Goal: Information Seeking & Learning: Find specific page/section

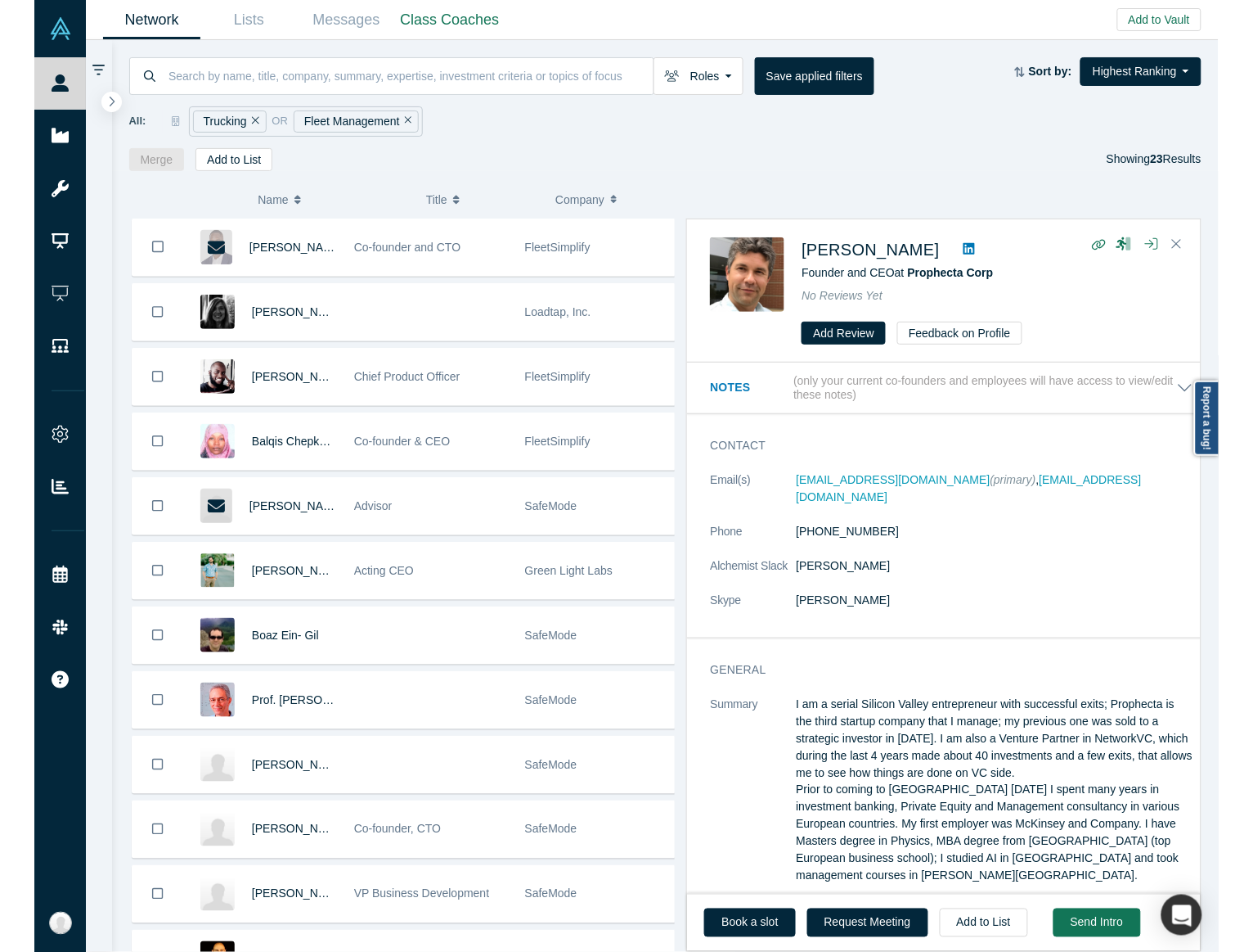
scroll to position [790, 0]
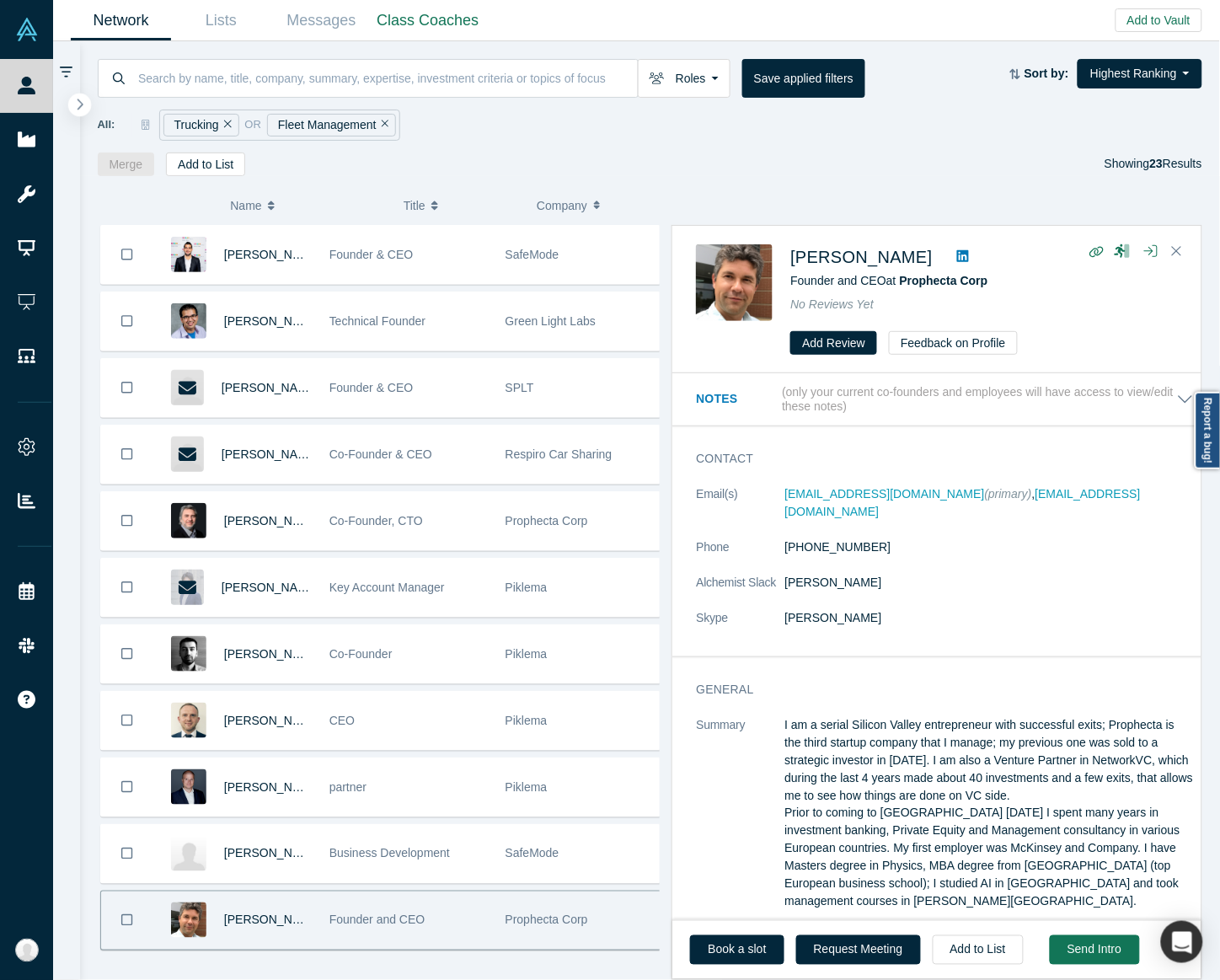
click at [81, 112] on button "button" at bounding box center [79, 105] width 22 height 22
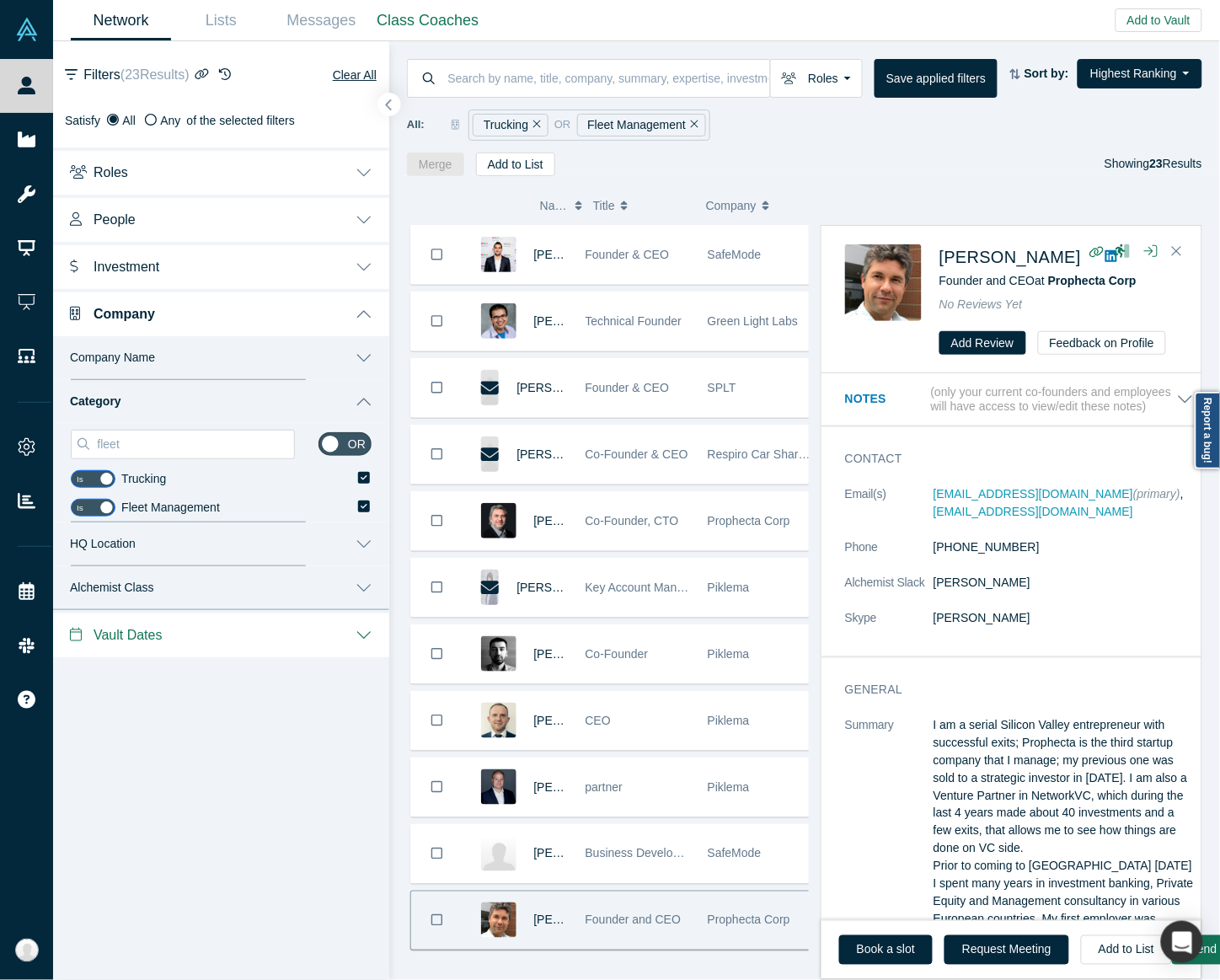
click at [80, 107] on div "Filters ( 23 Results) Clear All Satisfy All Any of the selected filters Roles o…" at bounding box center [221, 348] width 336 height 616
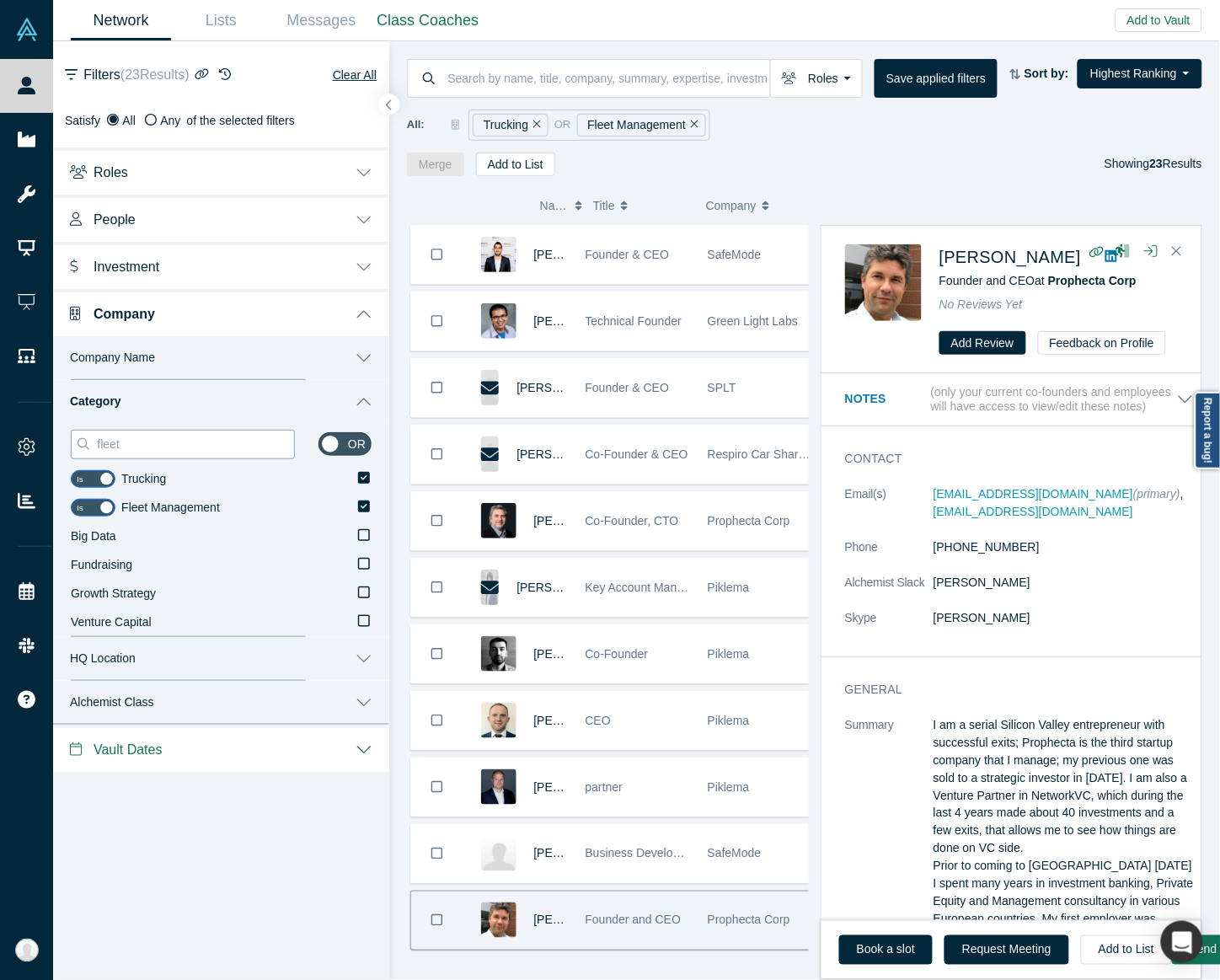
click at [207, 439] on input "fleet" at bounding box center [194, 444] width 199 height 21
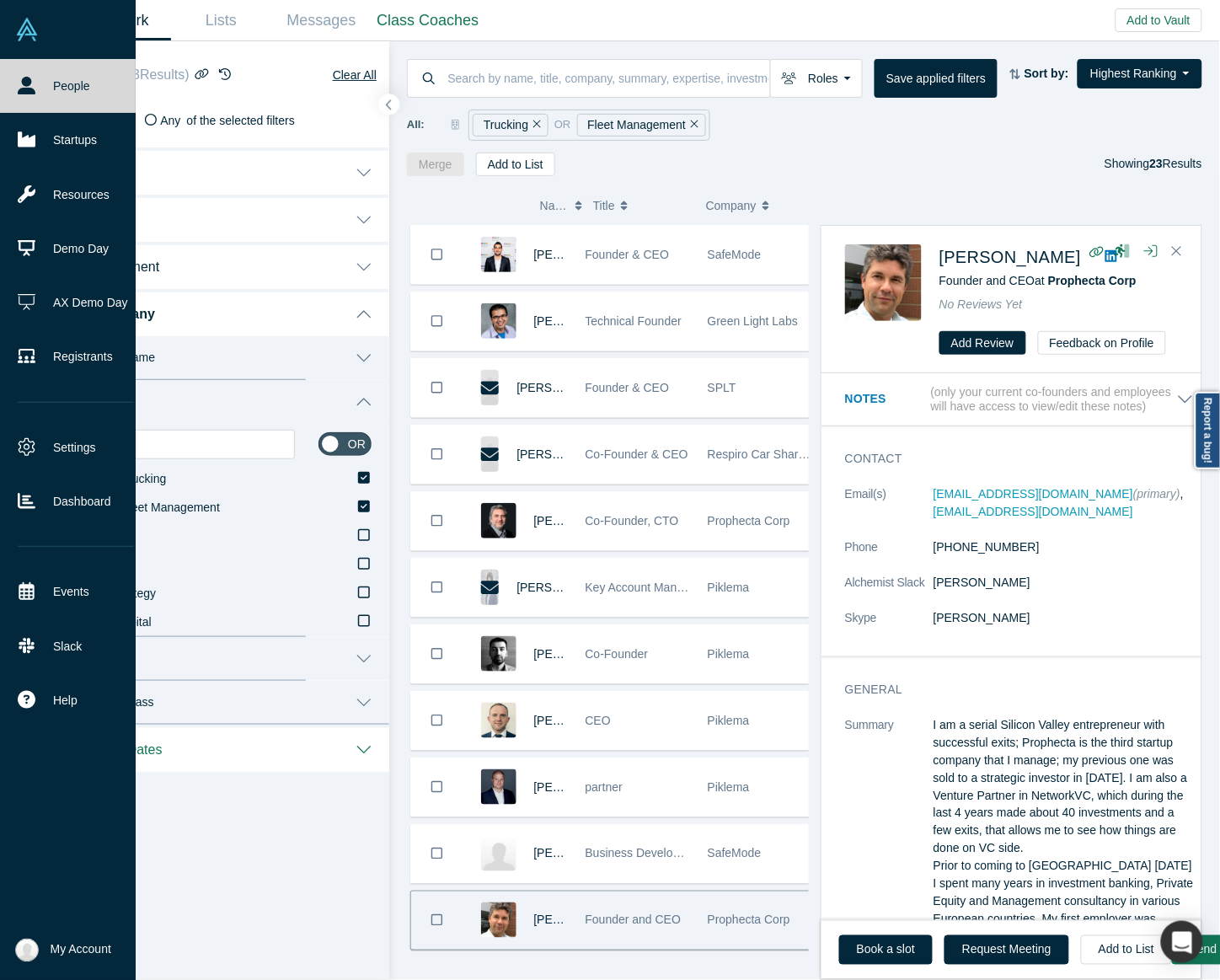
drag, startPoint x: 207, startPoint y: 439, endPoint x: 1, endPoint y: 413, distance: 207.6
click at [1, 413] on div "People Startups Resources Demo Day AX Demo Day Registrants Settings Dashboard E…" at bounding box center [610, 490] width 1220 height 980
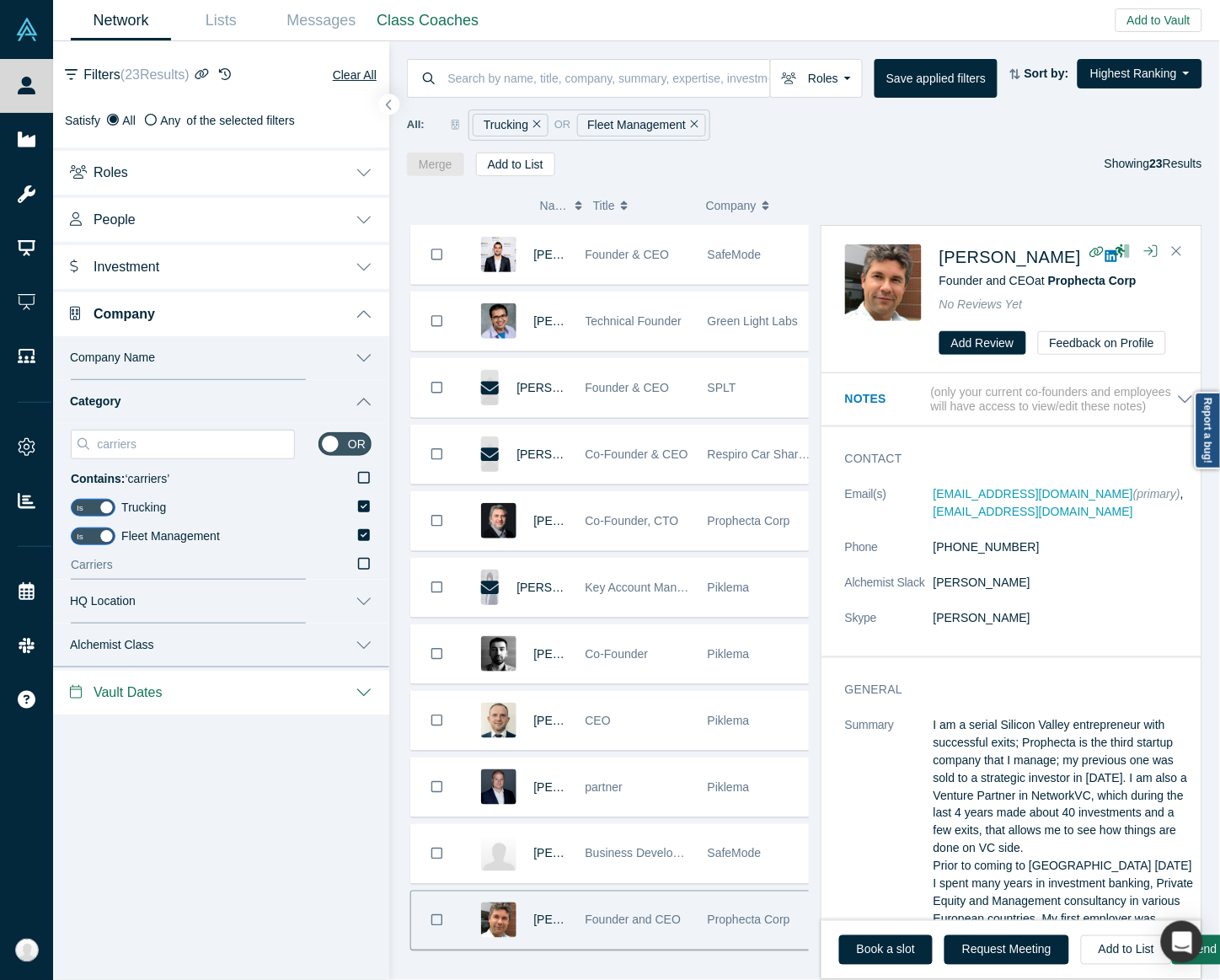
type input "carriers"
click at [364, 561] on icon at bounding box center [363, 563] width 12 height 13
click at [0, 0] on input "Carriers" at bounding box center [0, 0] width 0 height 0
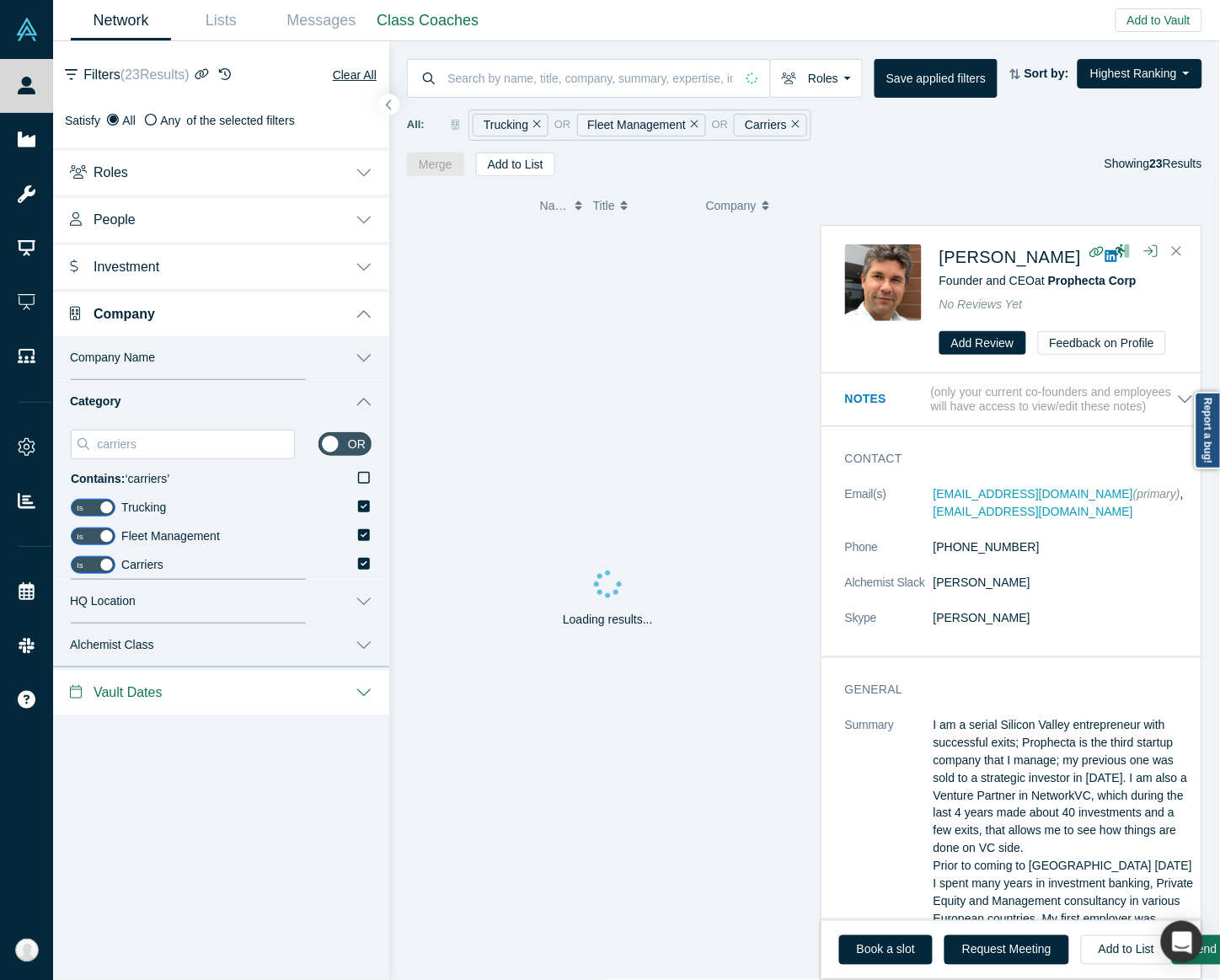
click at [533, 124] on icon "Remove Filter" at bounding box center [537, 123] width 7 height 12
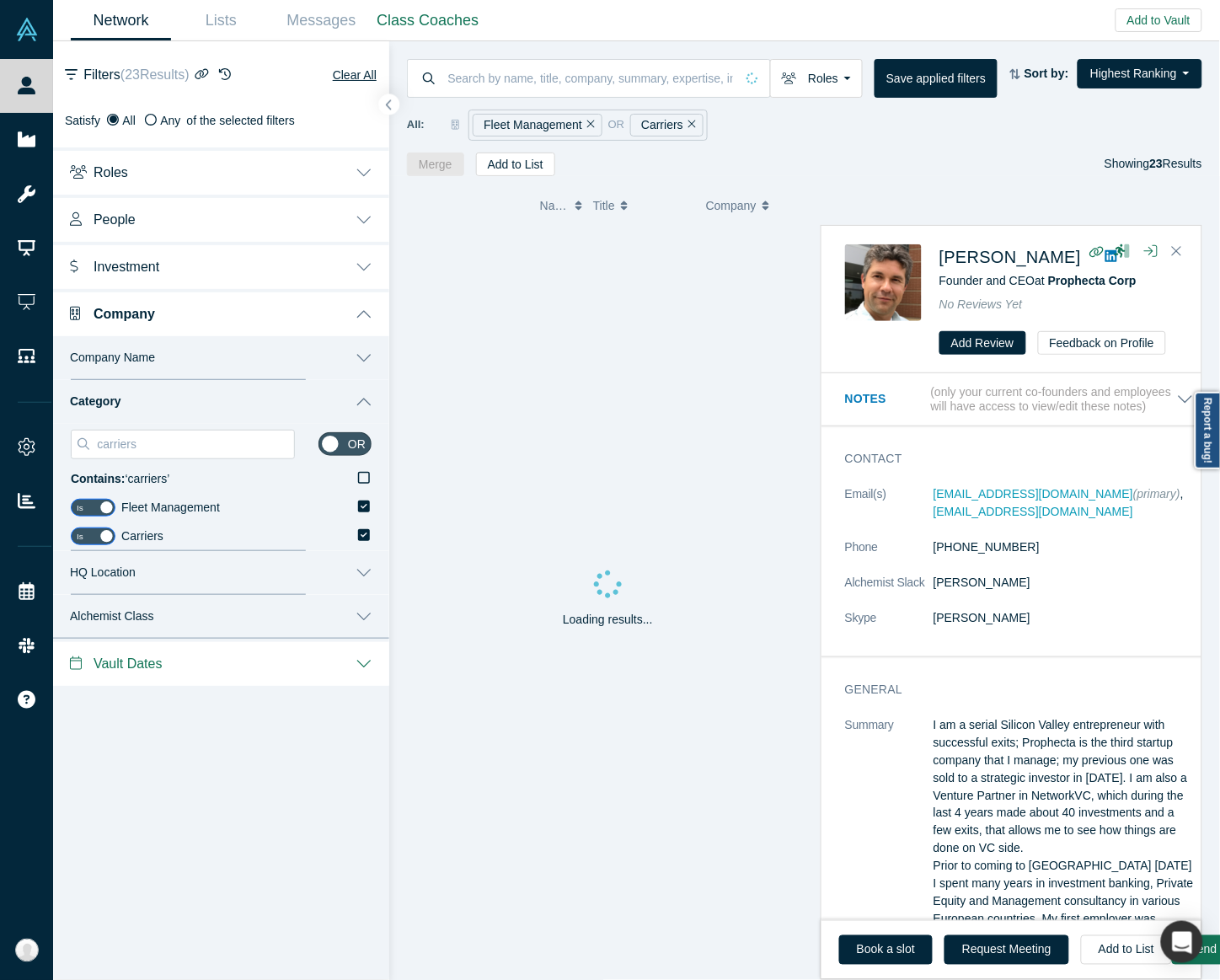
click at [588, 124] on icon "Remove Filter" at bounding box center [591, 123] width 7 height 12
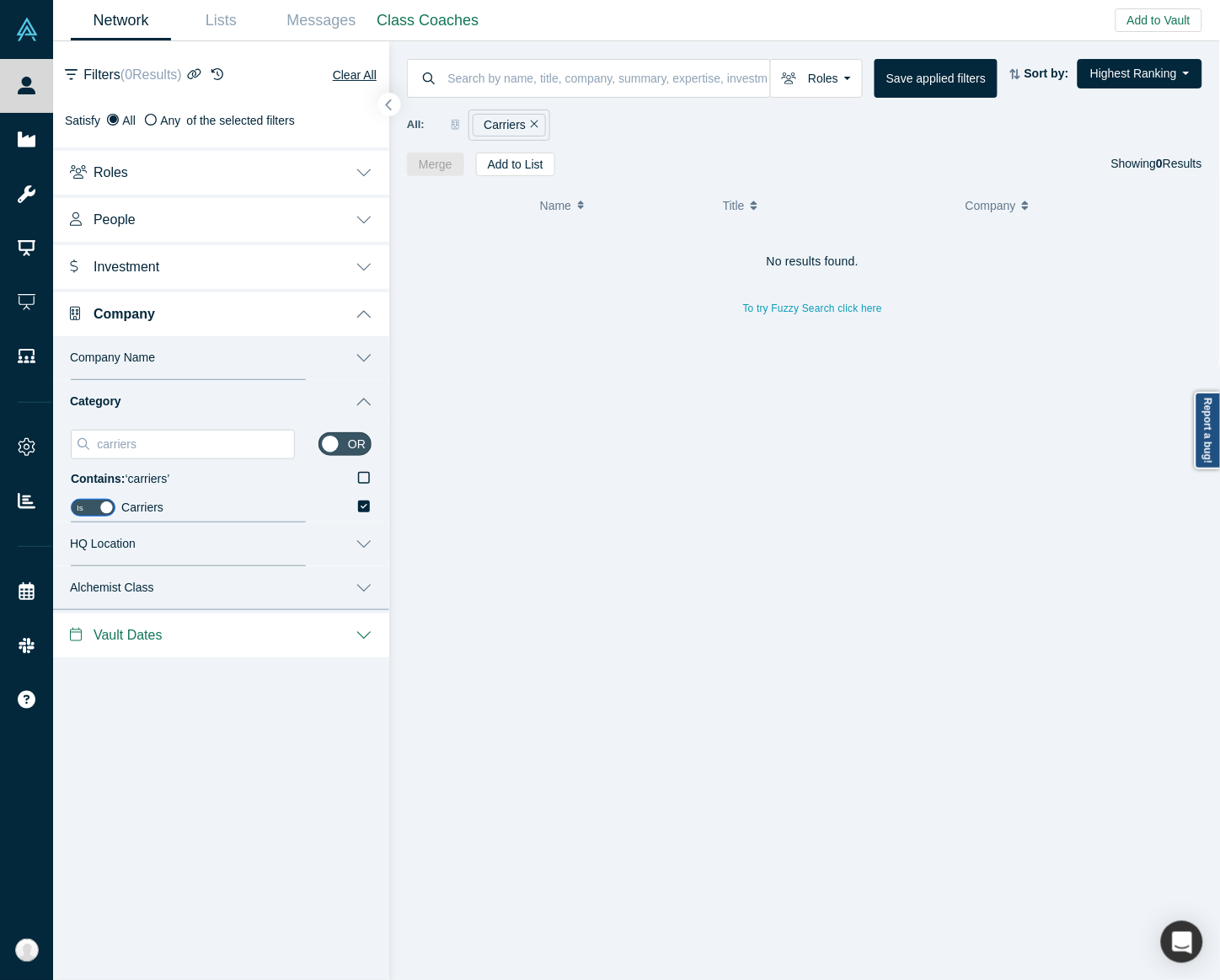
click at [397, 107] on button "button" at bounding box center [390, 105] width 22 height 22
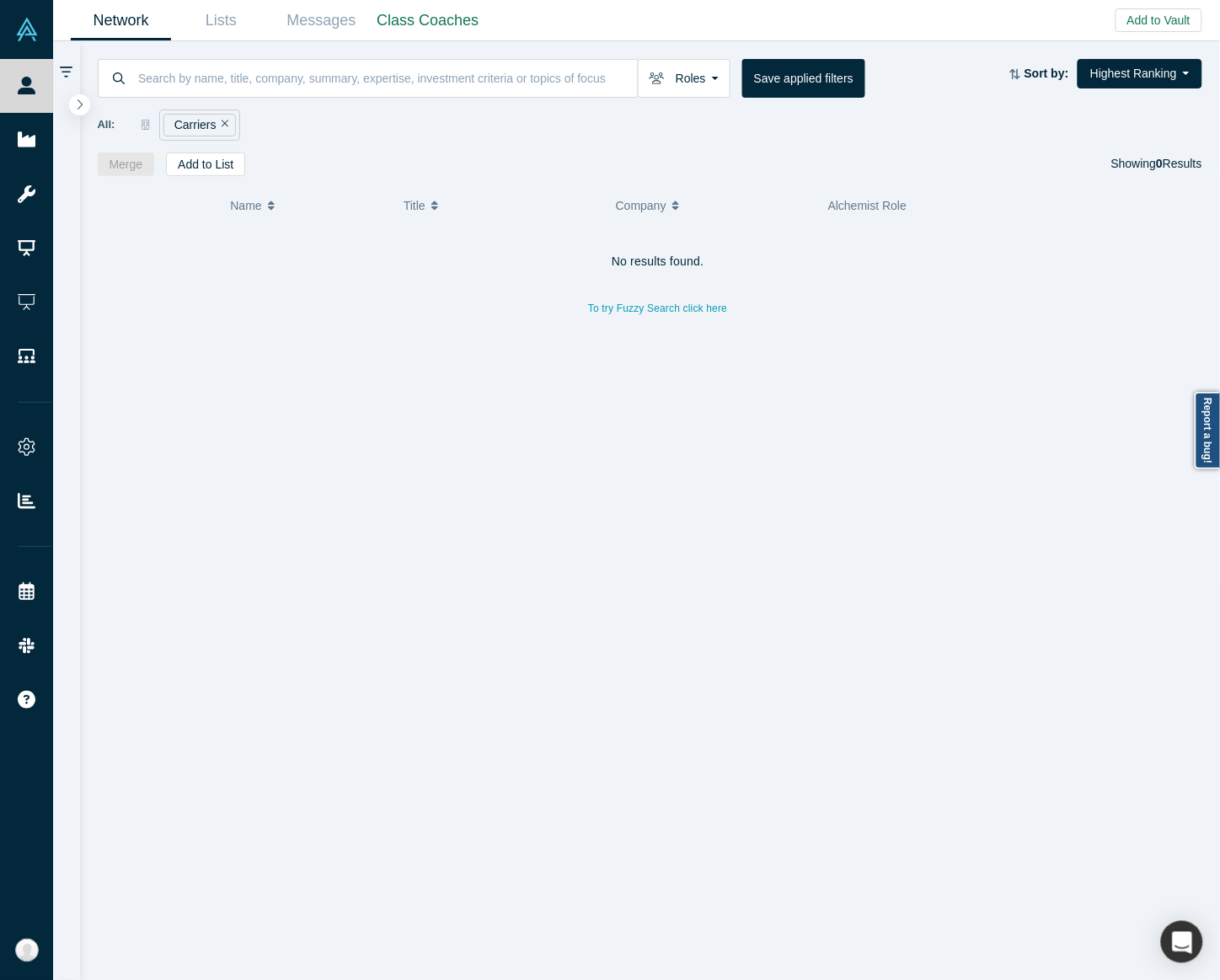
drag, startPoint x: 927, startPoint y: 169, endPoint x: 1044, endPoint y: 115, distance: 128.9
click at [927, 169] on div "Merge Add to List Showing 0 Results" at bounding box center [650, 163] width 1105 height 23
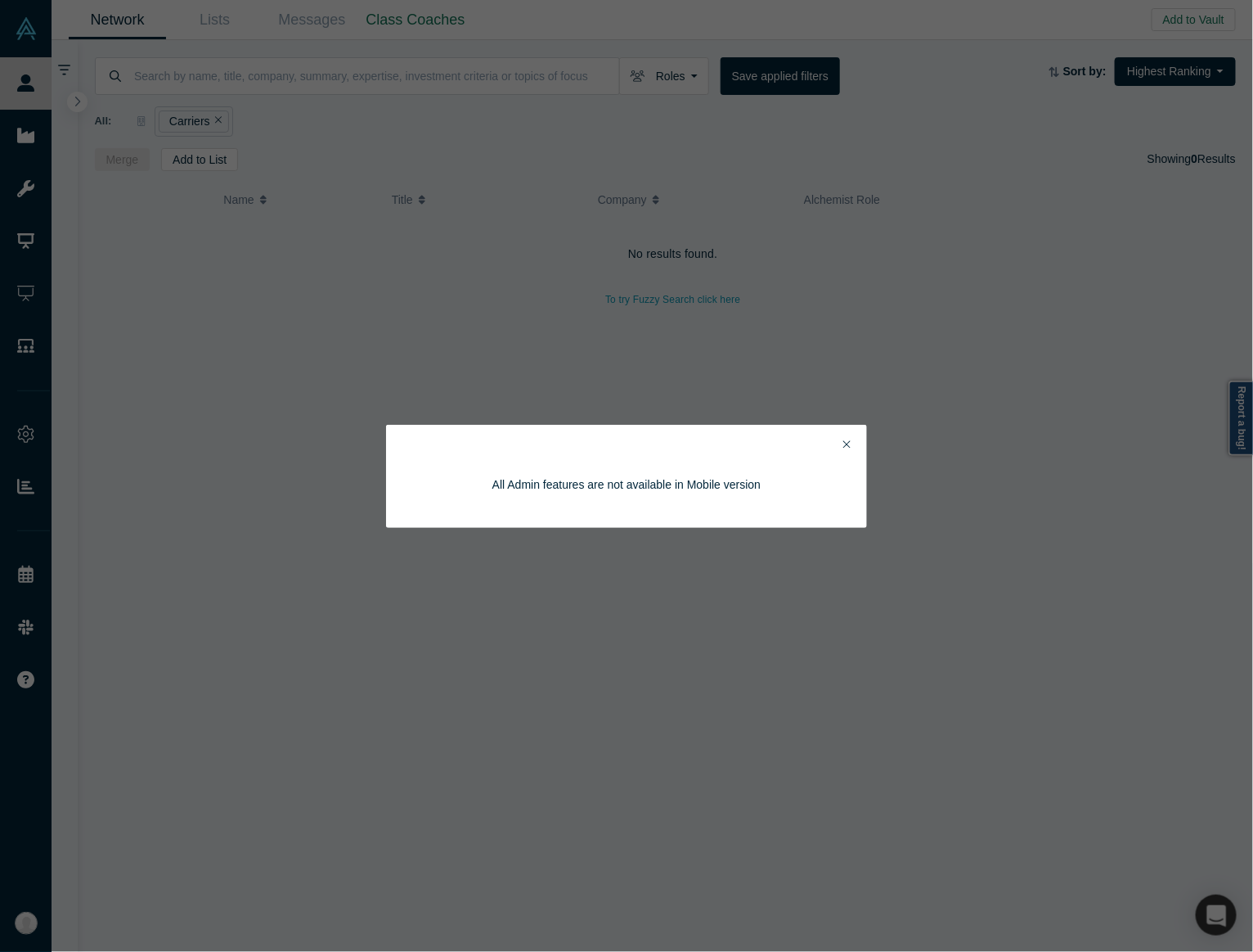
click at [848, 452] on button "Close" at bounding box center [847, 446] width 17 height 19
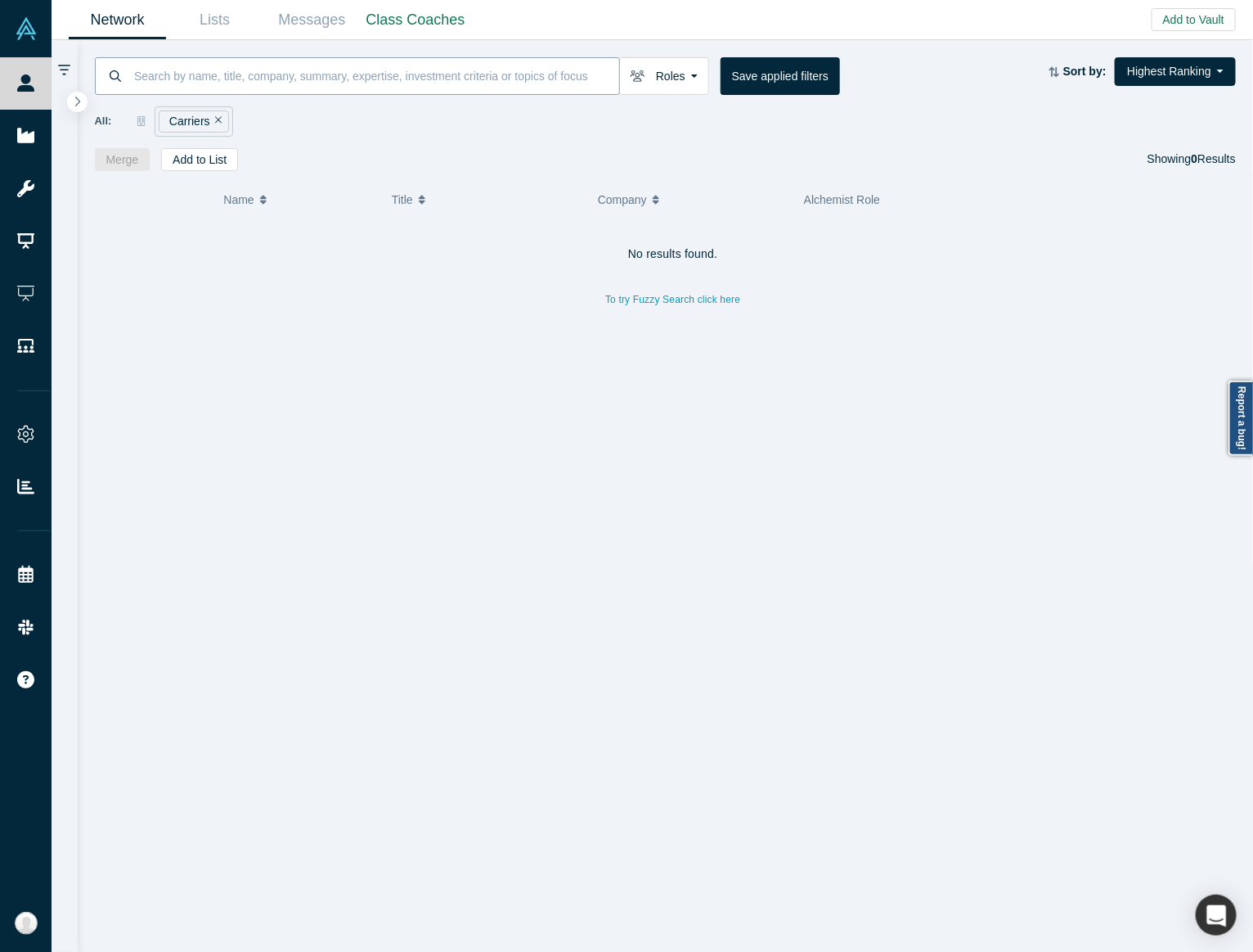
click at [341, 71] on input at bounding box center [376, 75] width 487 height 38
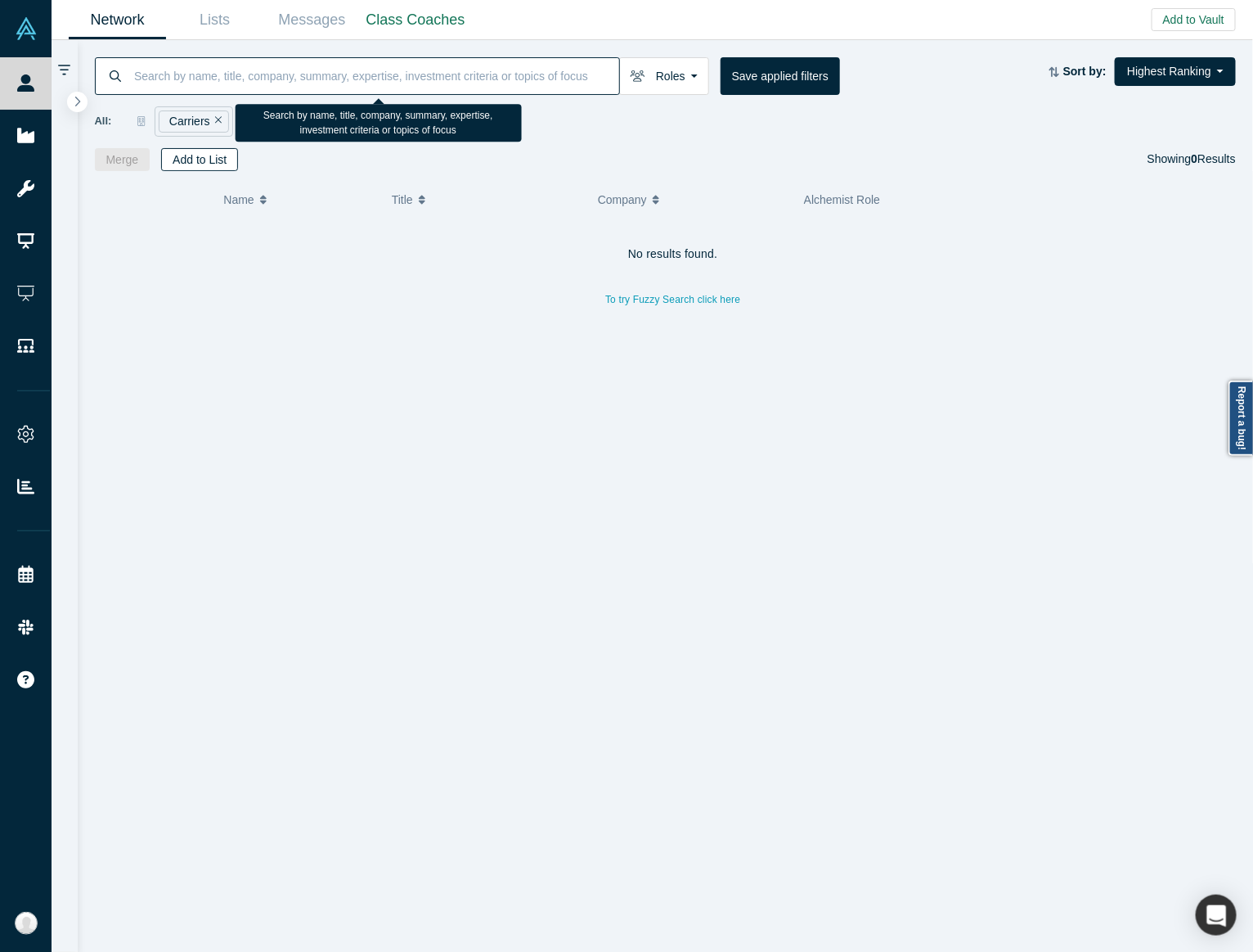
drag, startPoint x: 341, startPoint y: 71, endPoint x: 210, endPoint y: 121, distance: 140.2
click at [210, 121] on button "Remove Filter" at bounding box center [217, 122] width 13 height 19
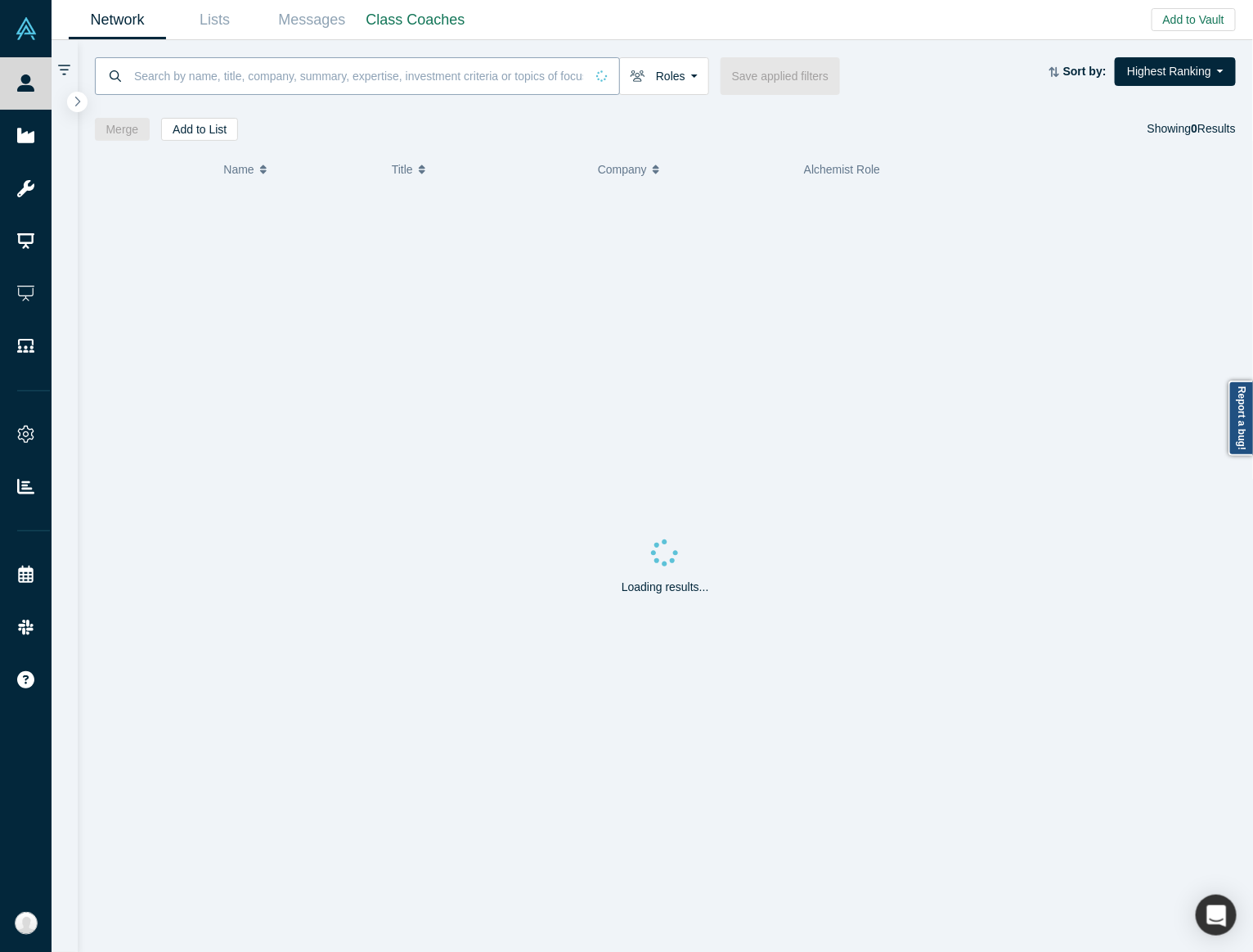
drag, startPoint x: 196, startPoint y: 54, endPoint x: 180, endPoint y: 68, distance: 21.3
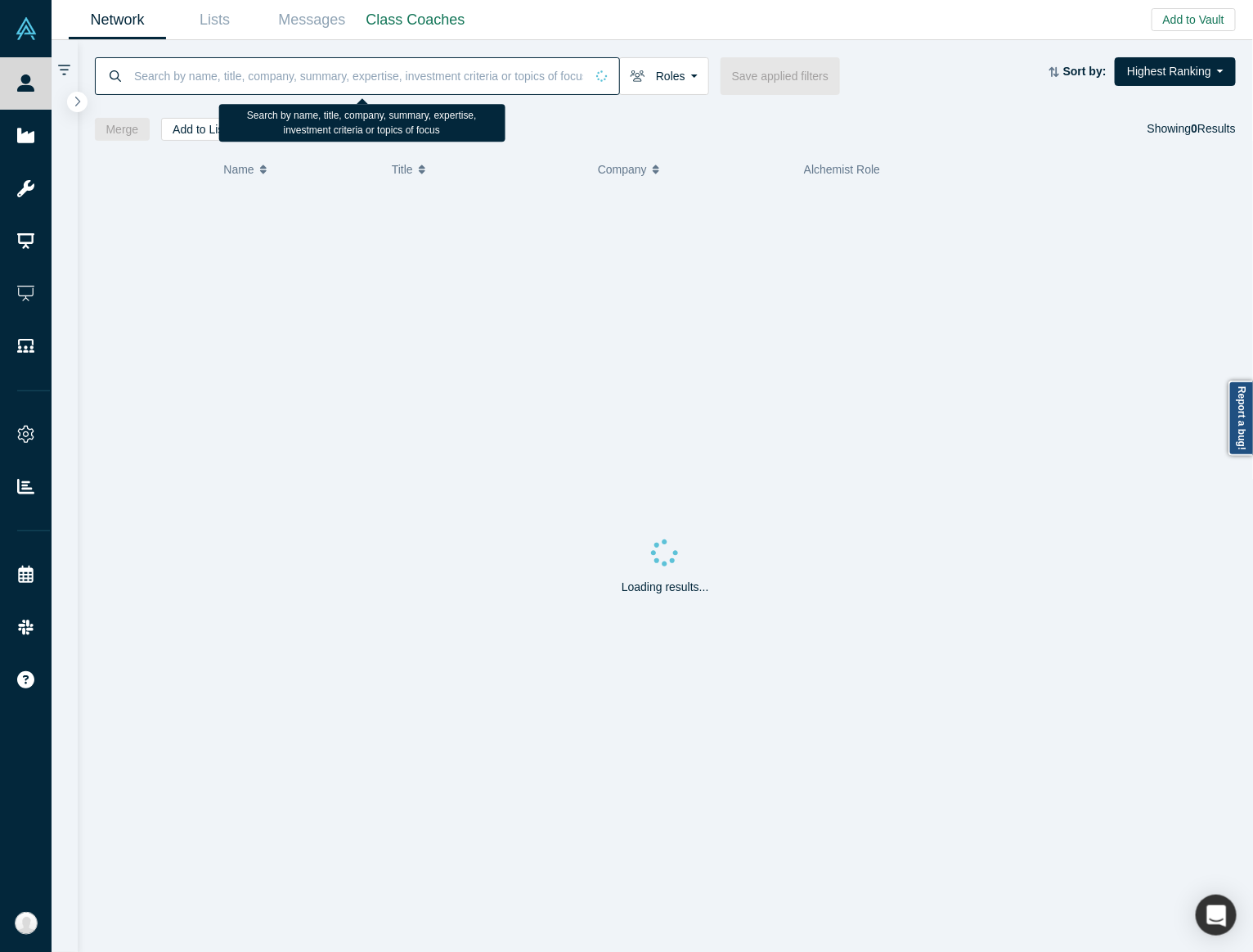
paste input "Puppet Robotics"
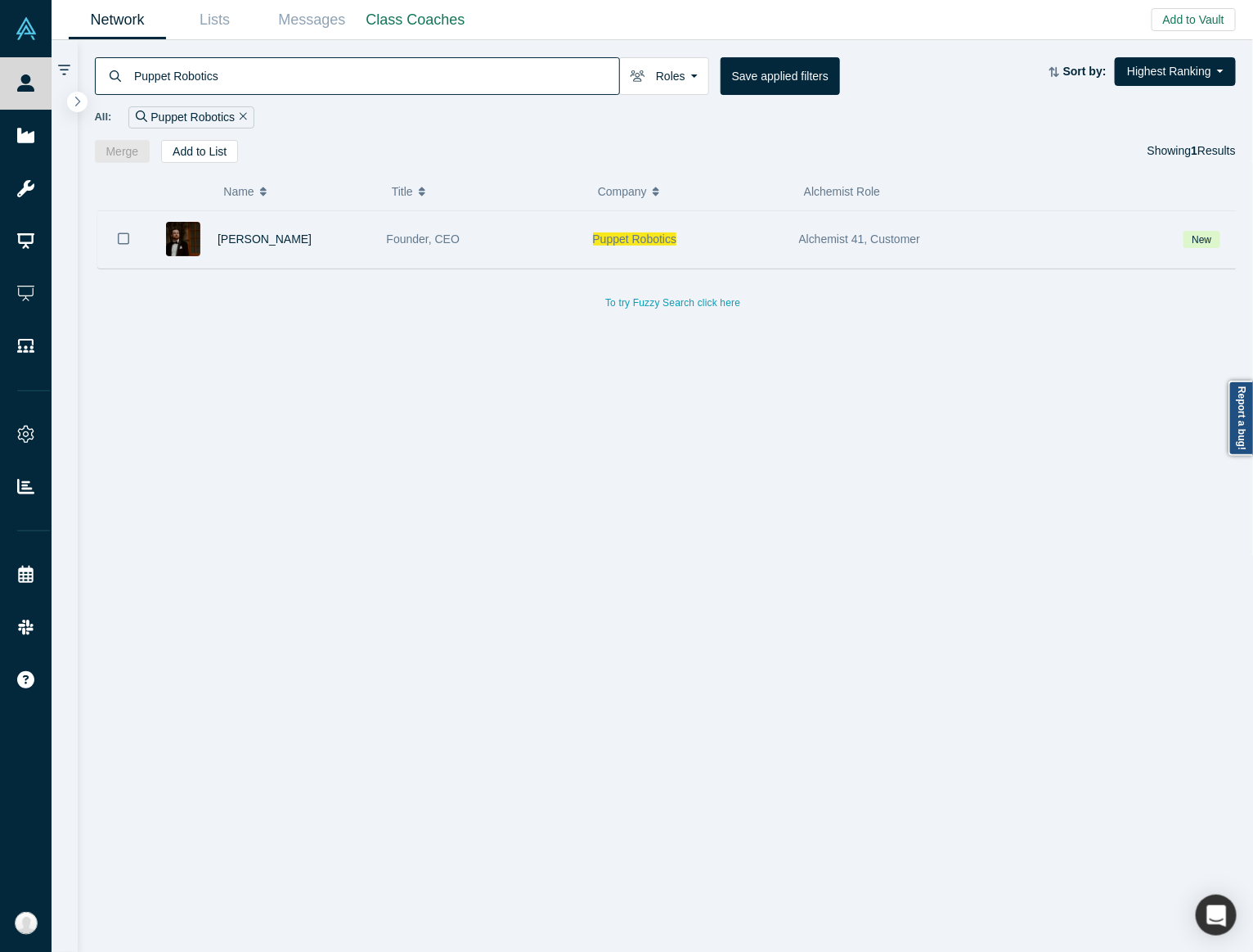
click at [755, 248] on div "Puppet Robotics" at bounding box center [688, 240] width 189 height 56
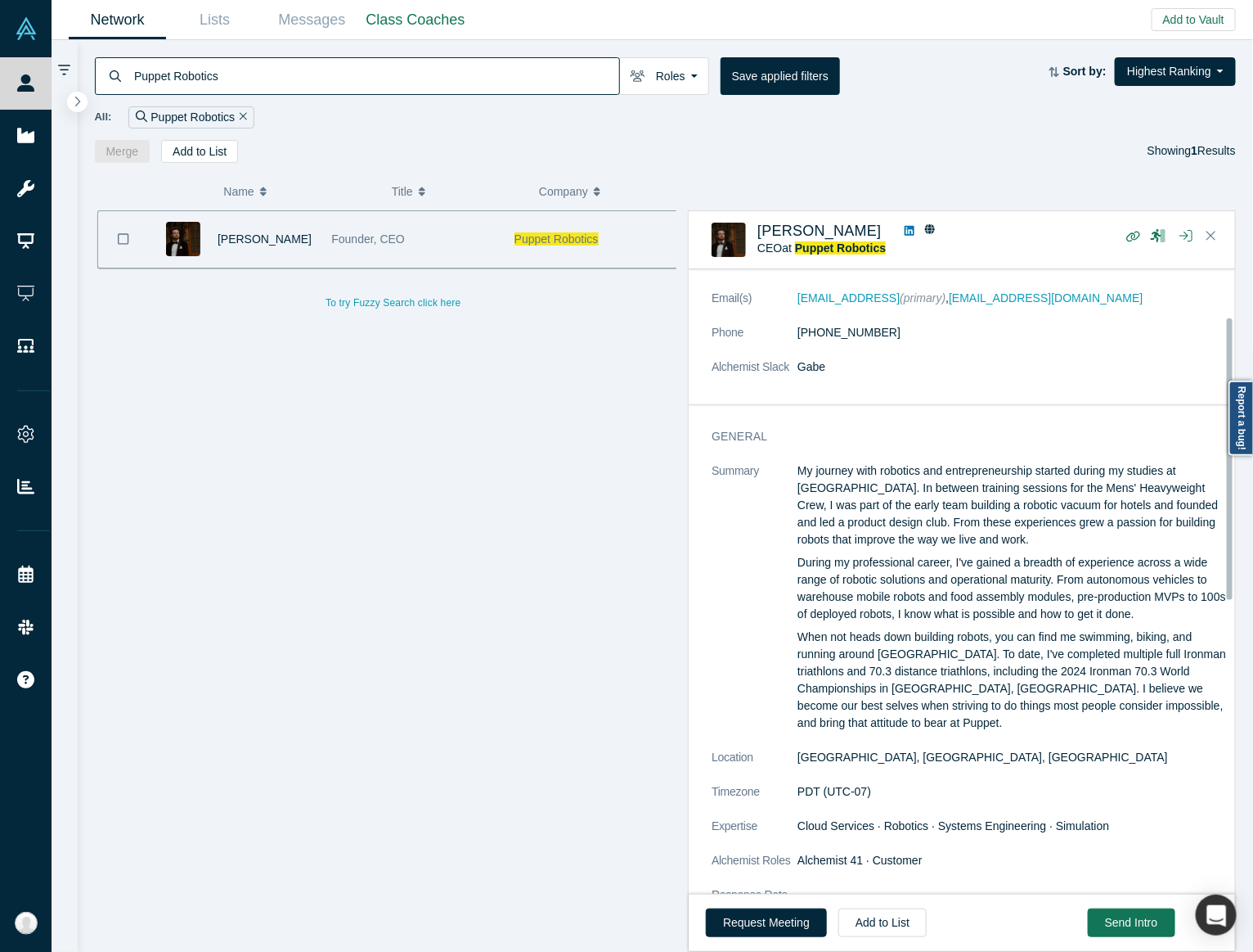
scroll to position [104, 0]
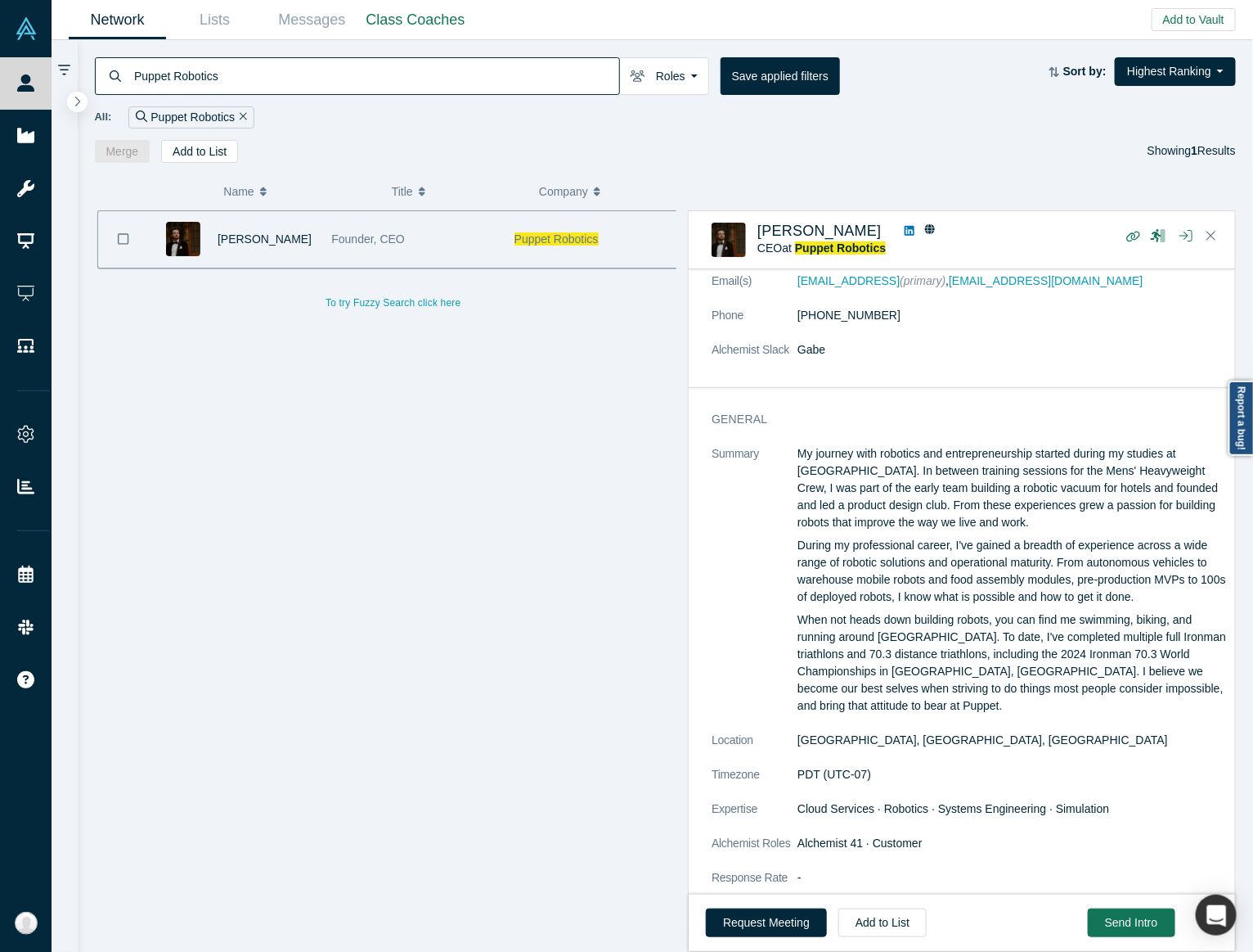
click at [366, 60] on input "Puppet Robotics" at bounding box center [376, 75] width 487 height 38
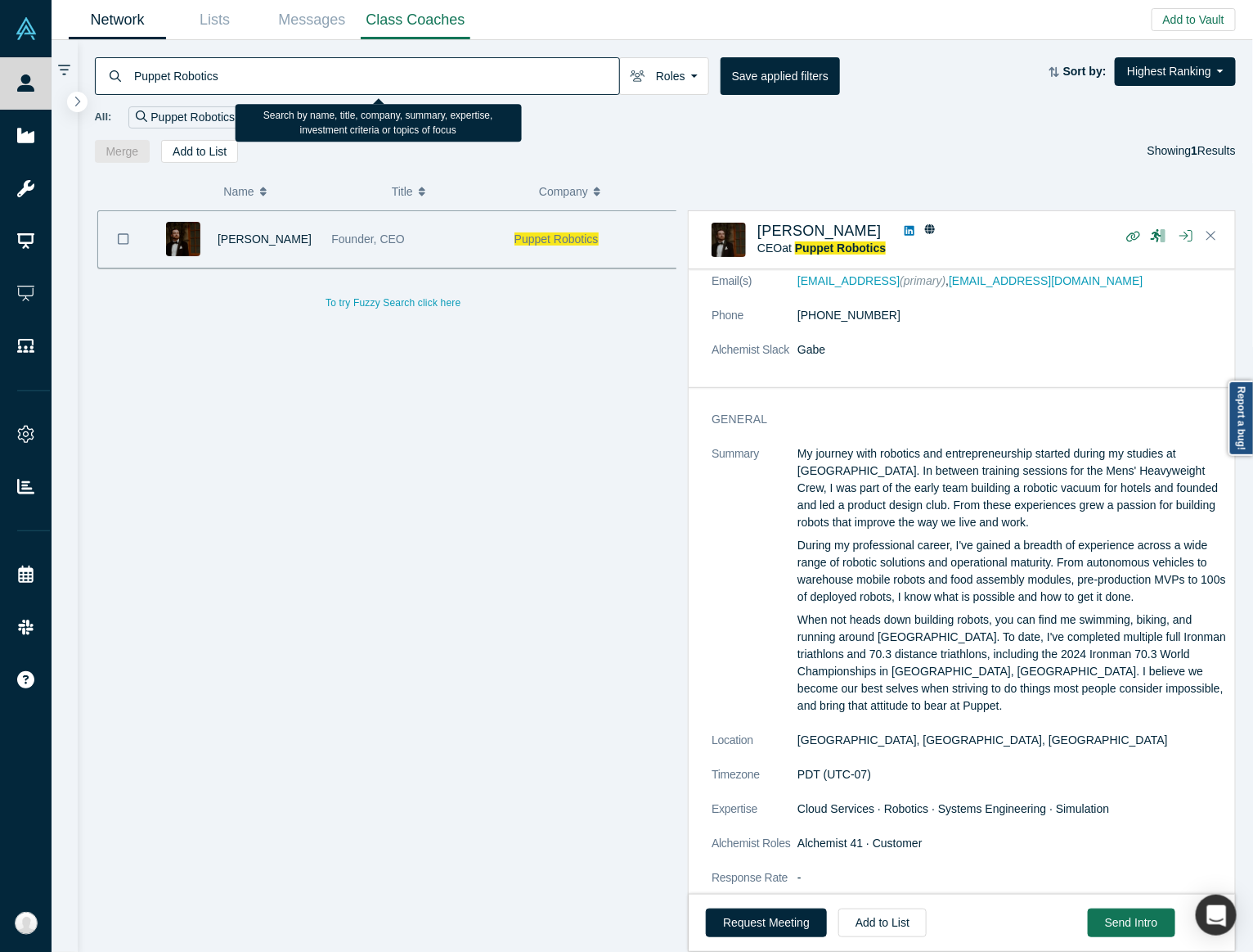
drag, startPoint x: 366, startPoint y: 60, endPoint x: 364, endPoint y: 5, distance: 55.0
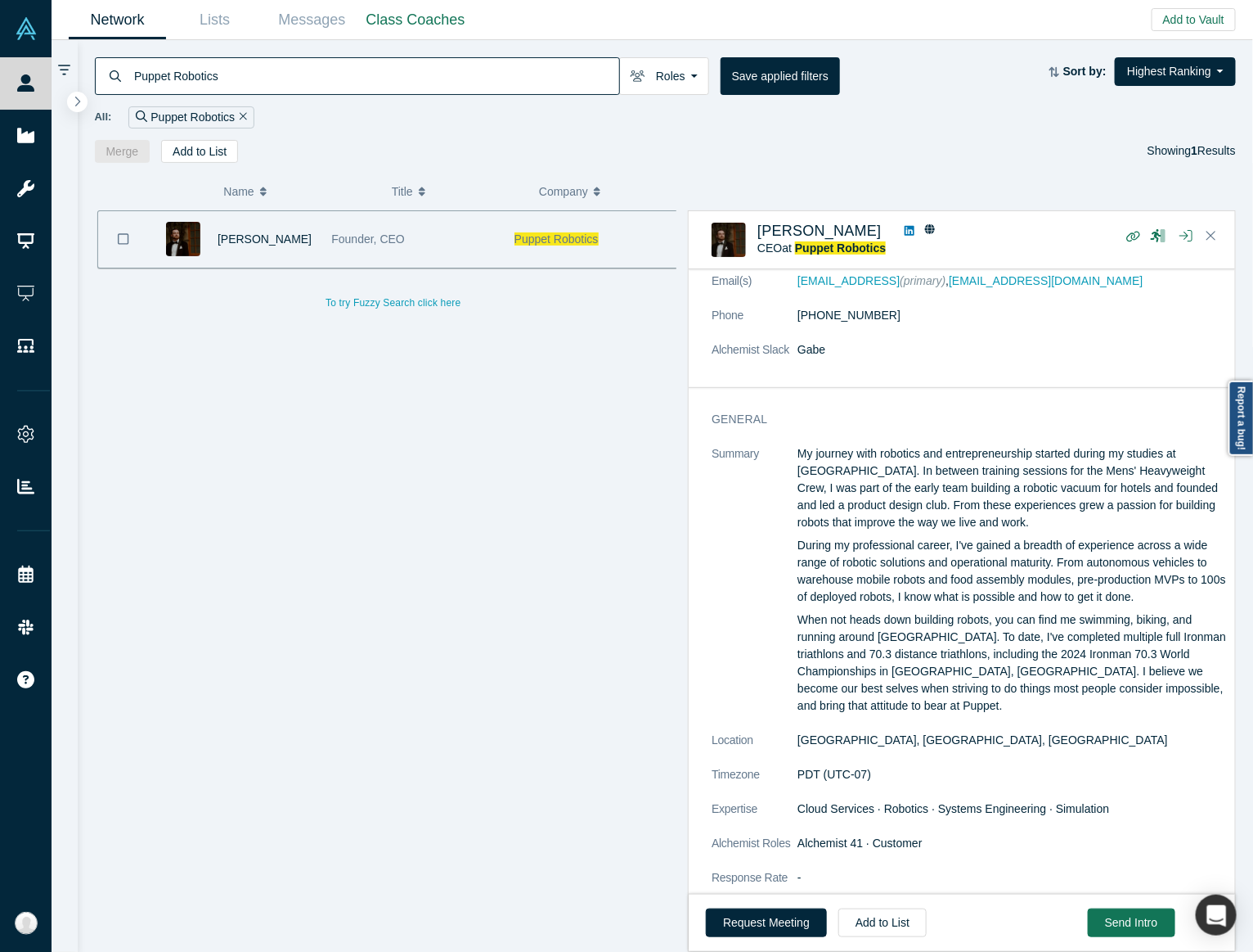
drag, startPoint x: 364, startPoint y: 5, endPoint x: 334, endPoint y: 80, distance: 80.8
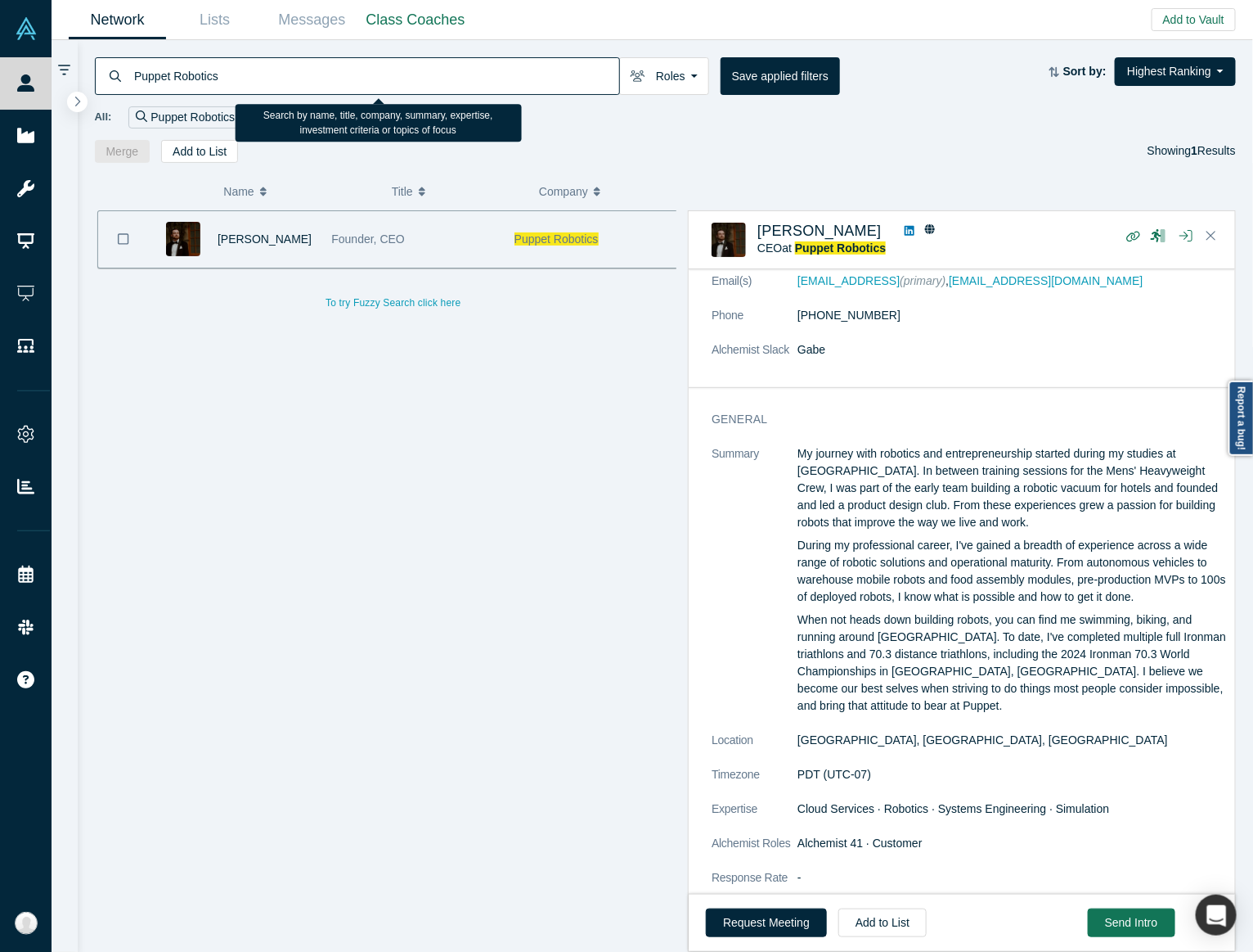
paste input "Loyee.ai"
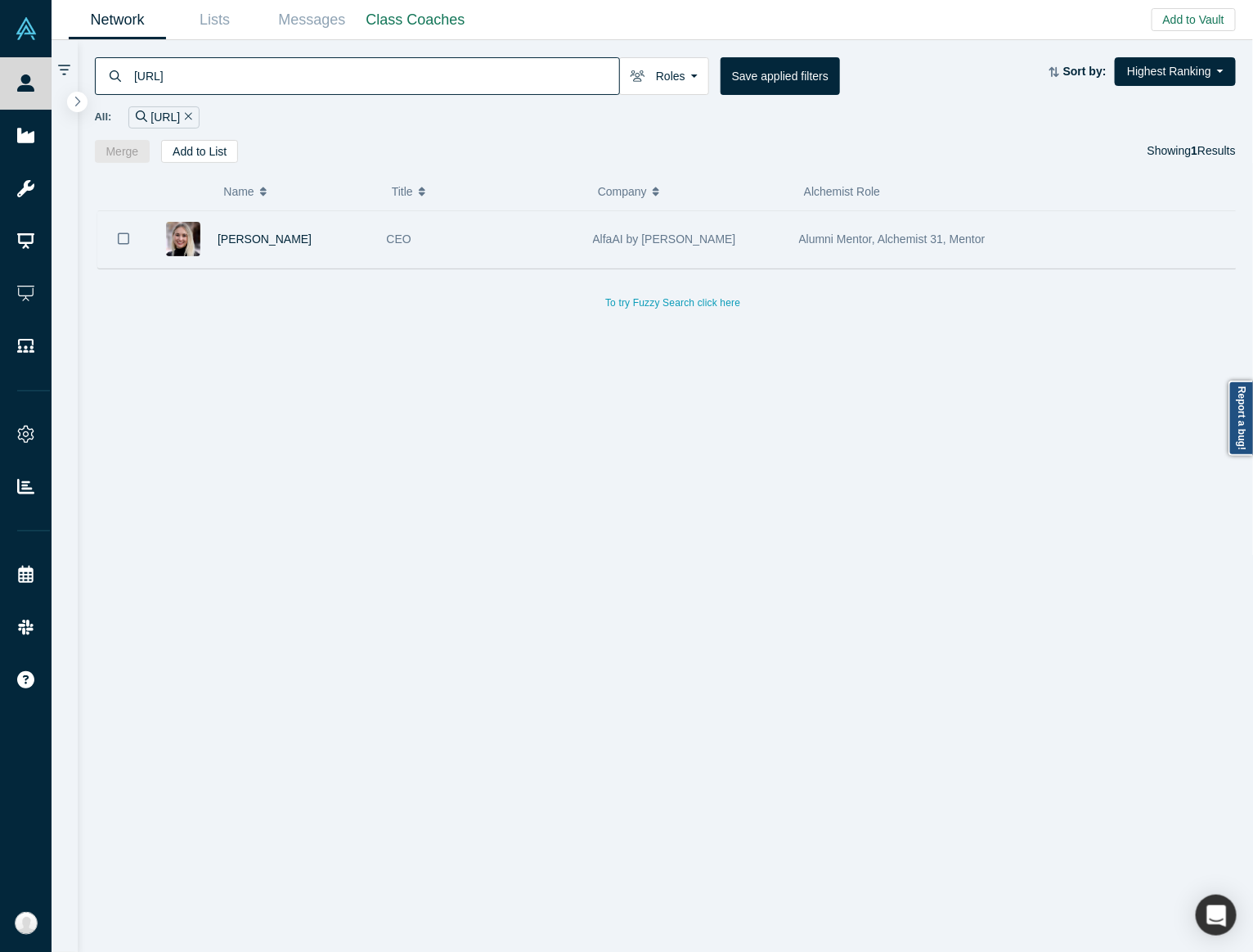
click at [720, 254] on div "AlfaAI by Loyee" at bounding box center [688, 240] width 189 height 56
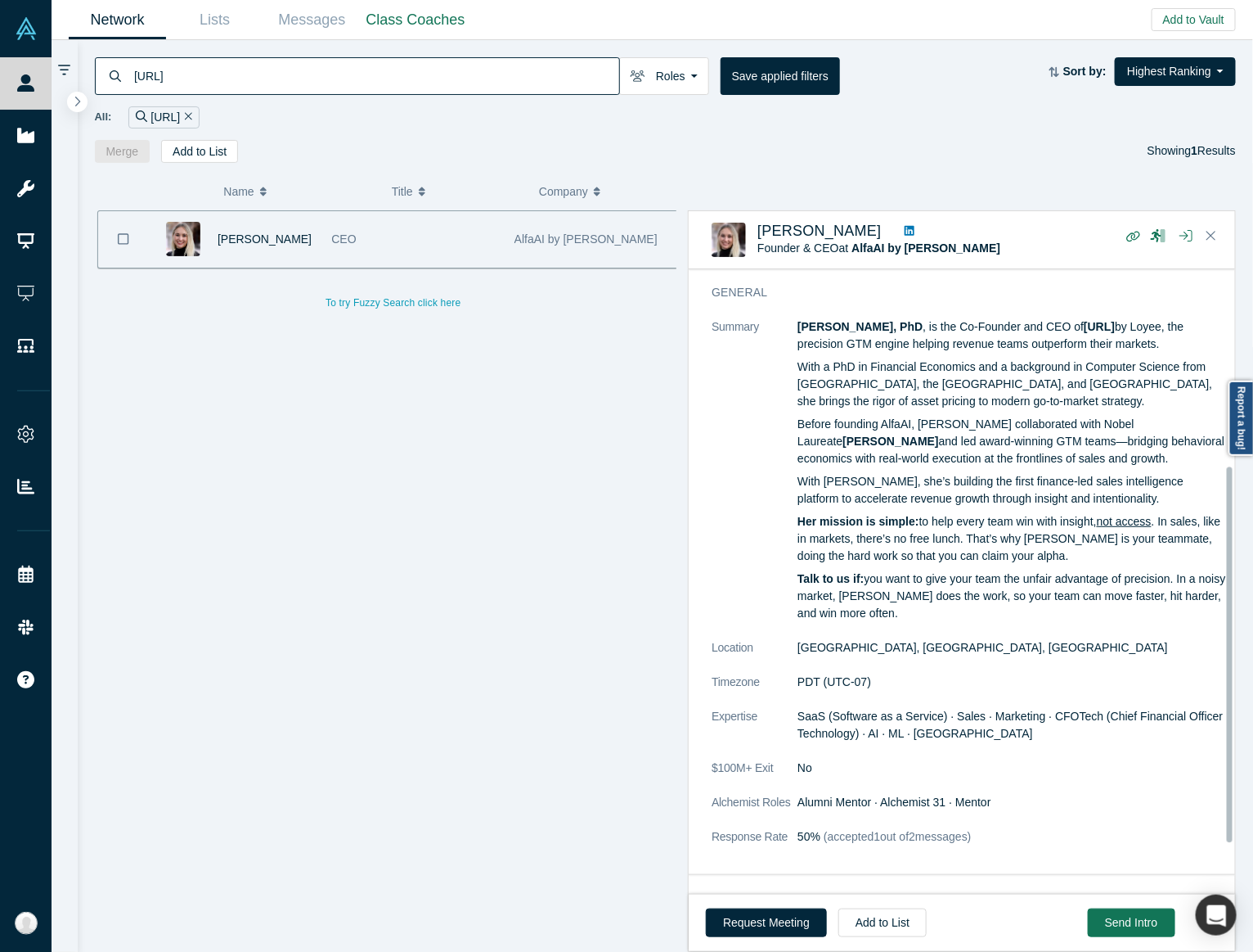
scroll to position [328, 0]
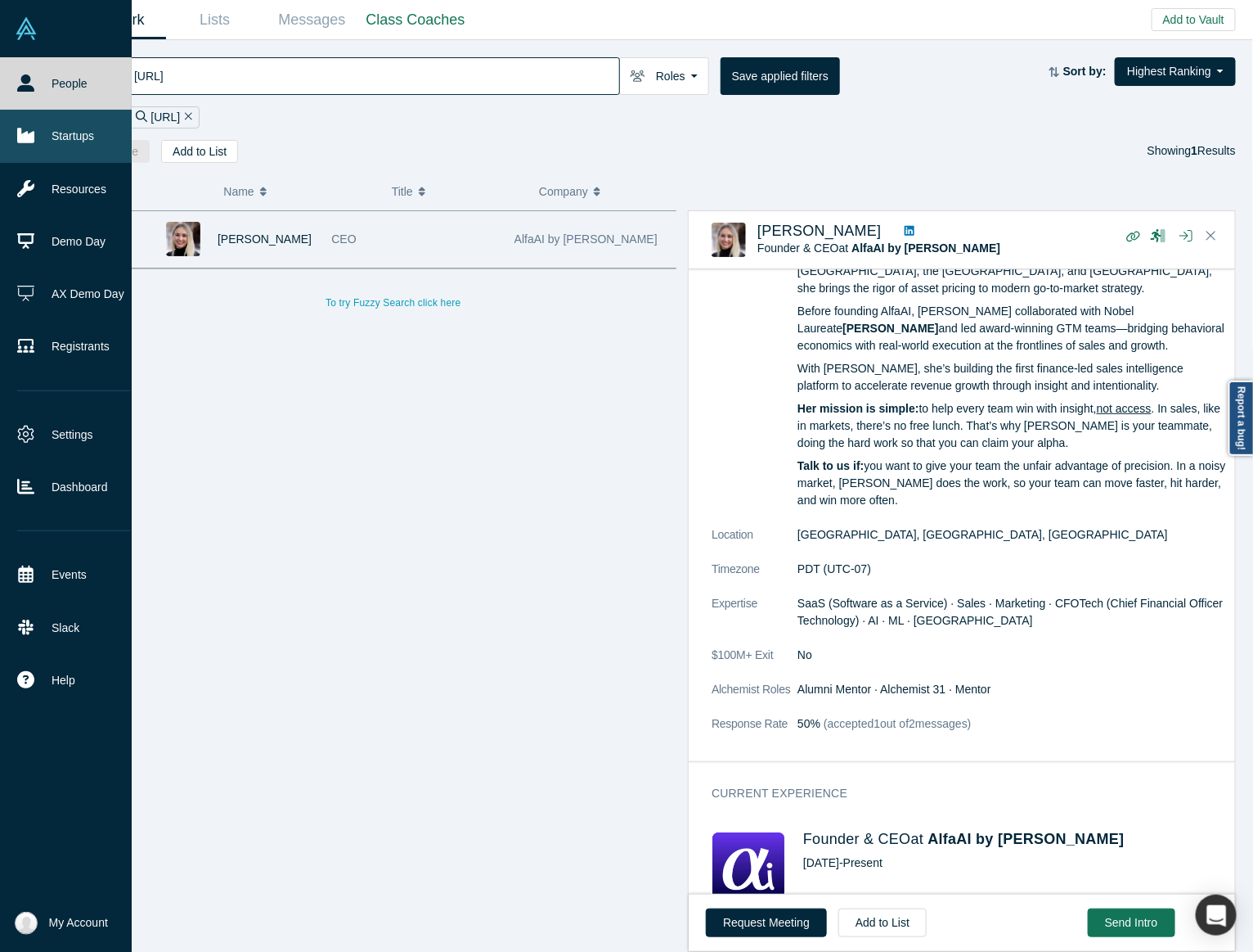
drag, startPoint x: 361, startPoint y: 66, endPoint x: 5, endPoint y: 115, distance: 359.4
click at [360, 66] on input "Loyee.ai" at bounding box center [376, 75] width 487 height 38
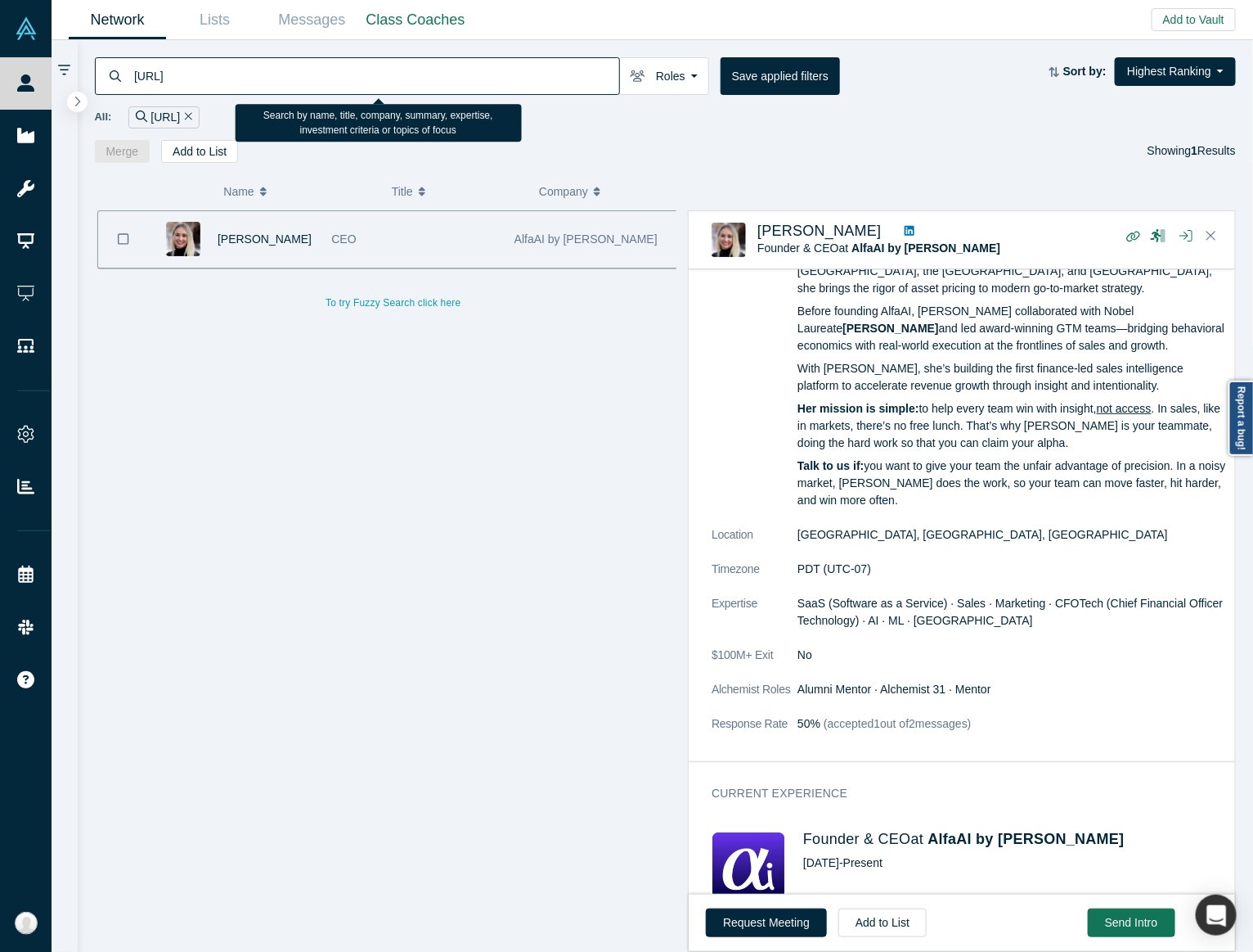
paste input "Assemblage"
type input "Assemblage"
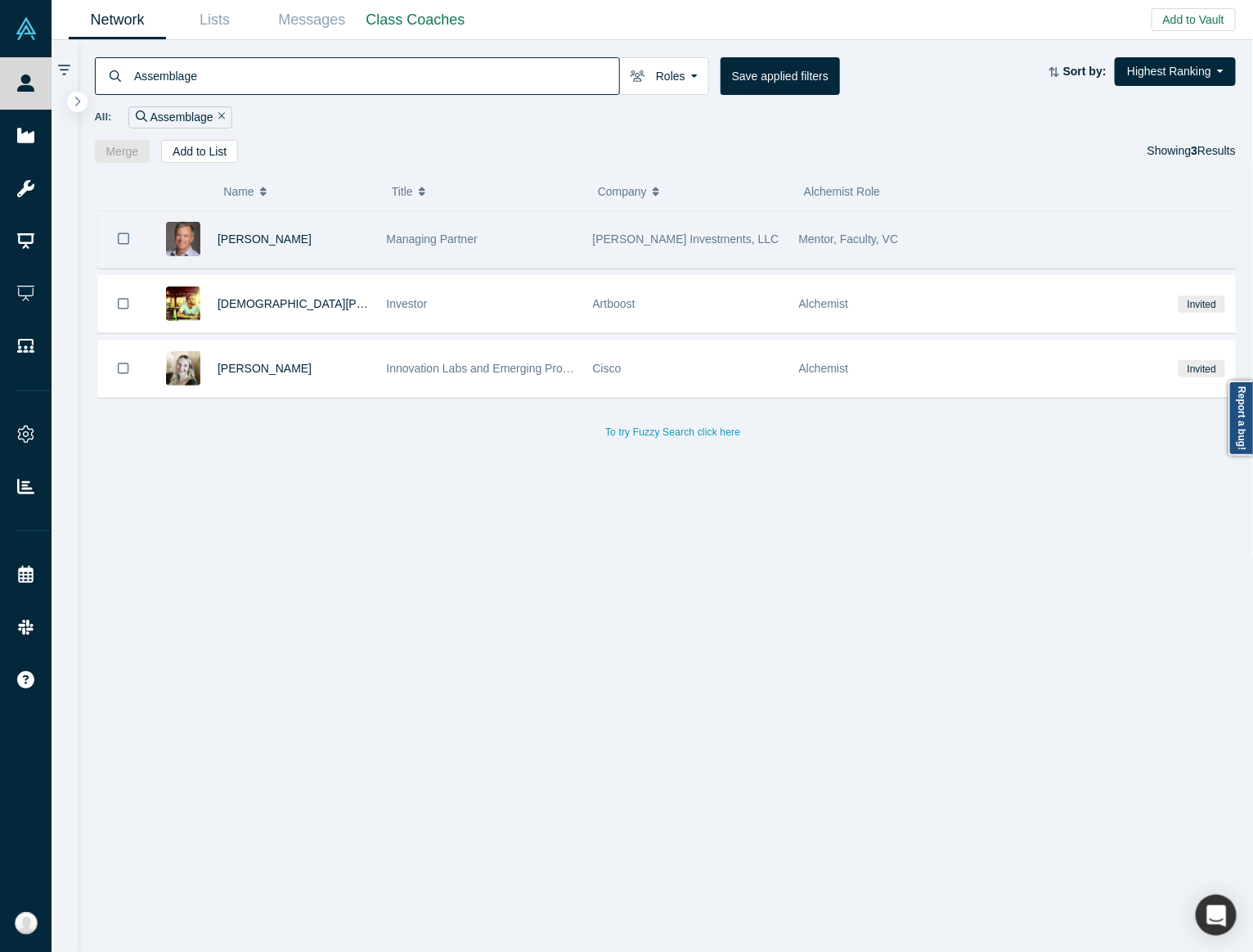
click at [483, 244] on div "Managing Partner" at bounding box center [482, 240] width 189 height 56
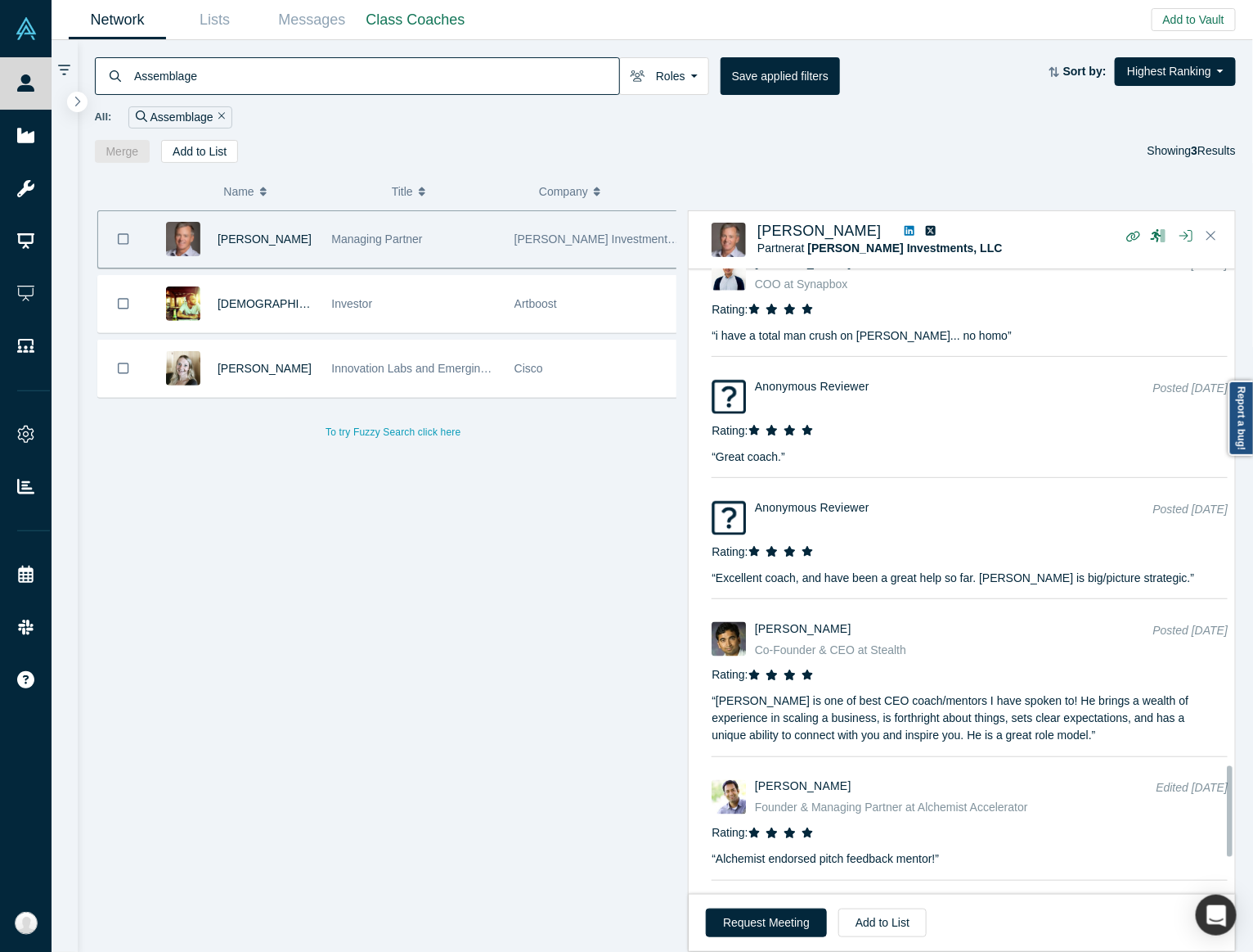
scroll to position [3356, 0]
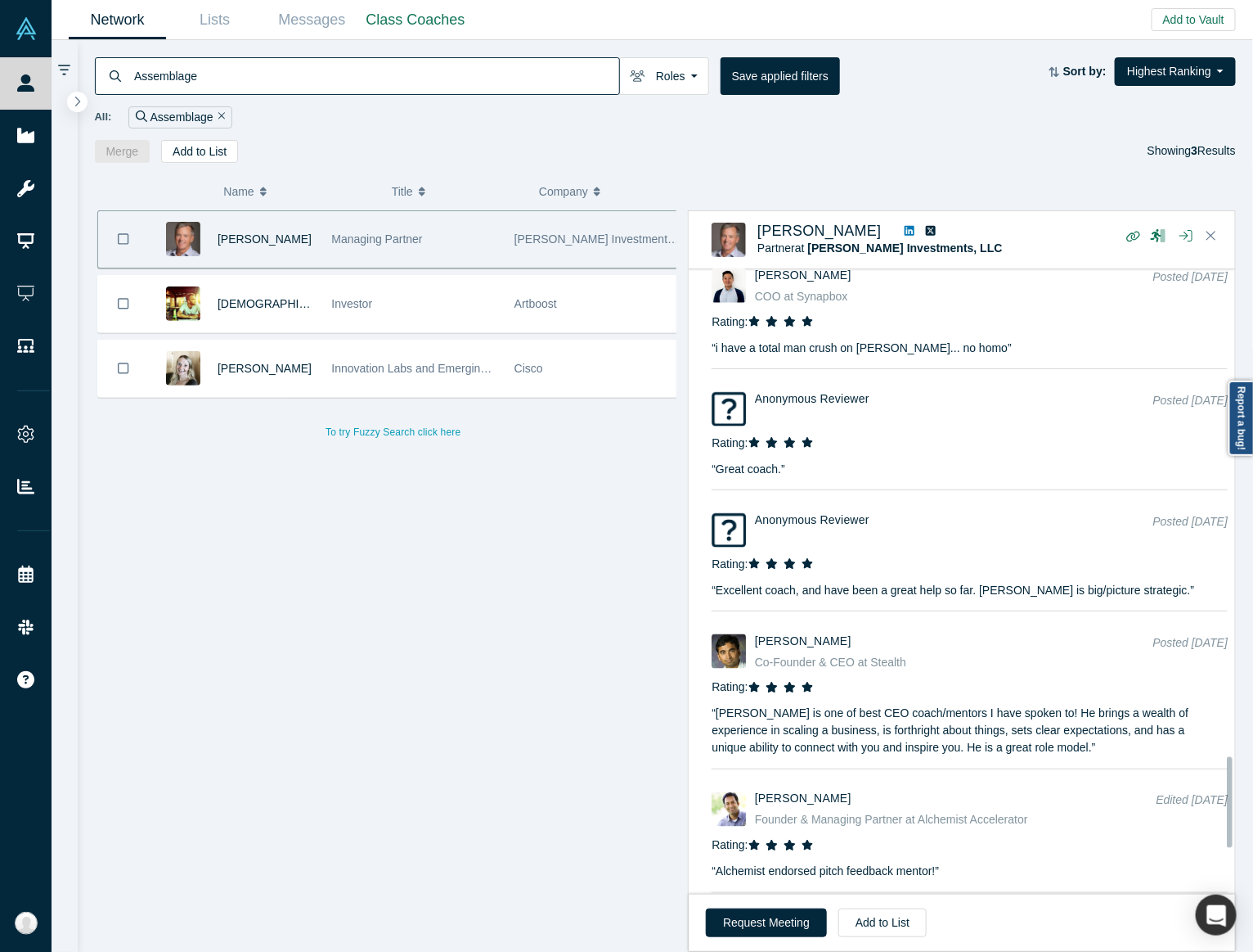
drag, startPoint x: 812, startPoint y: 427, endPoint x: 799, endPoint y: 422, distance: 13.9
click at [811, 437] on icon at bounding box center [808, 443] width 13 height 12
click at [726, 399] on img at bounding box center [729, 409] width 34 height 34
drag, startPoint x: 761, startPoint y: 390, endPoint x: 762, endPoint y: 378, distance: 12.0
click at [762, 392] on h4 "Anonymous Reviewer" at bounding box center [944, 398] width 378 height 14
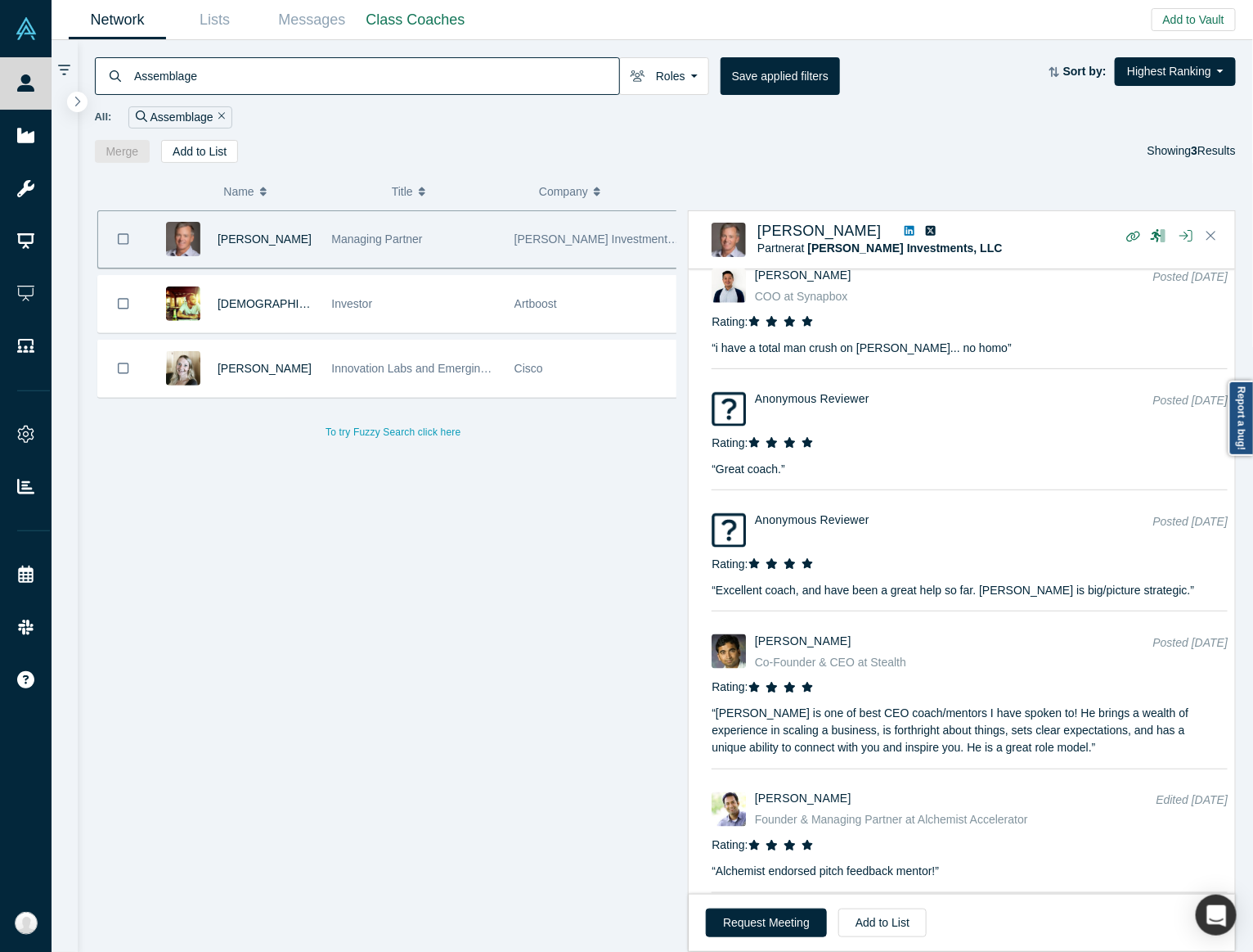
click at [787, 392] on h4 "Anonymous Reviewer" at bounding box center [944, 398] width 378 height 14
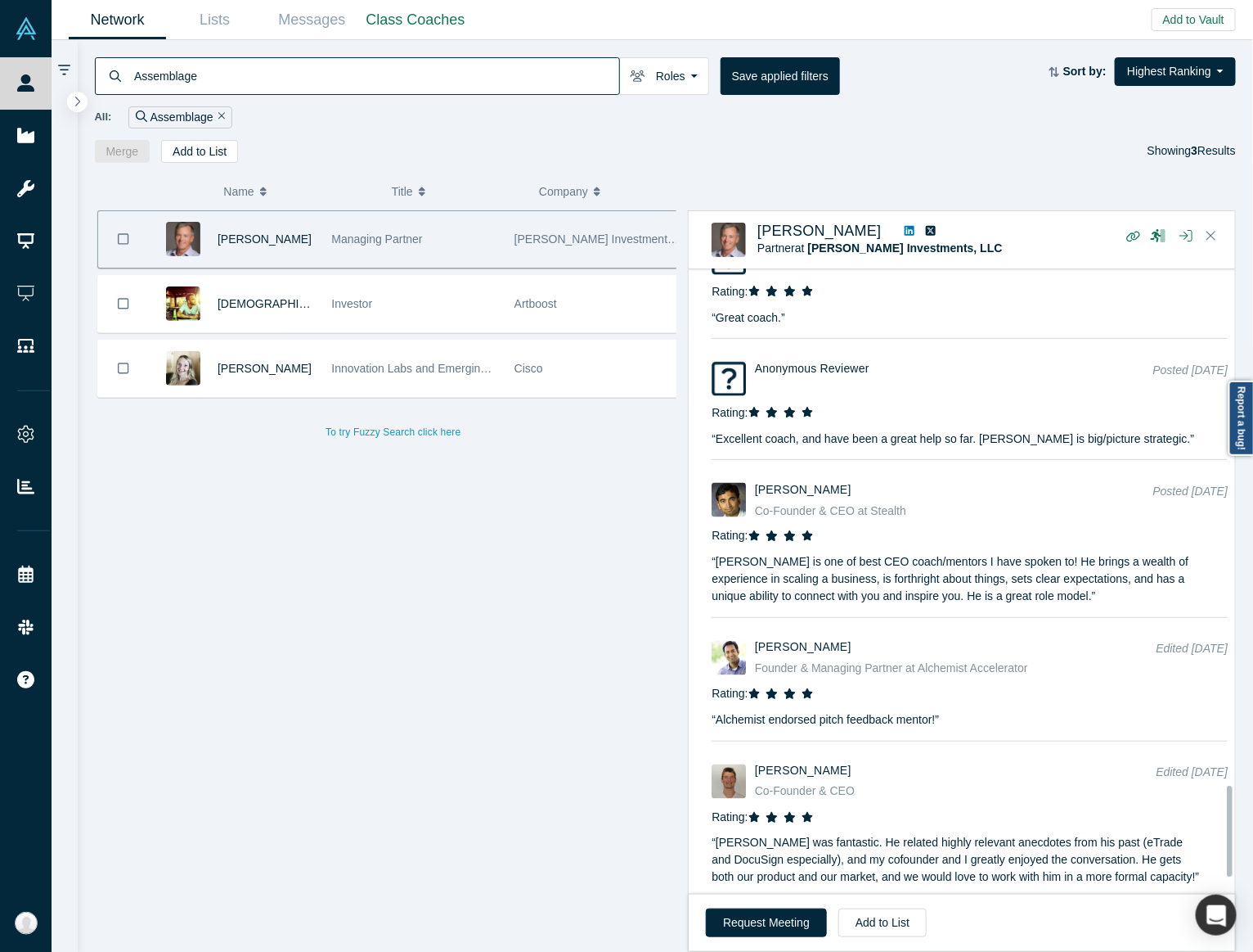
scroll to position [3663, 0]
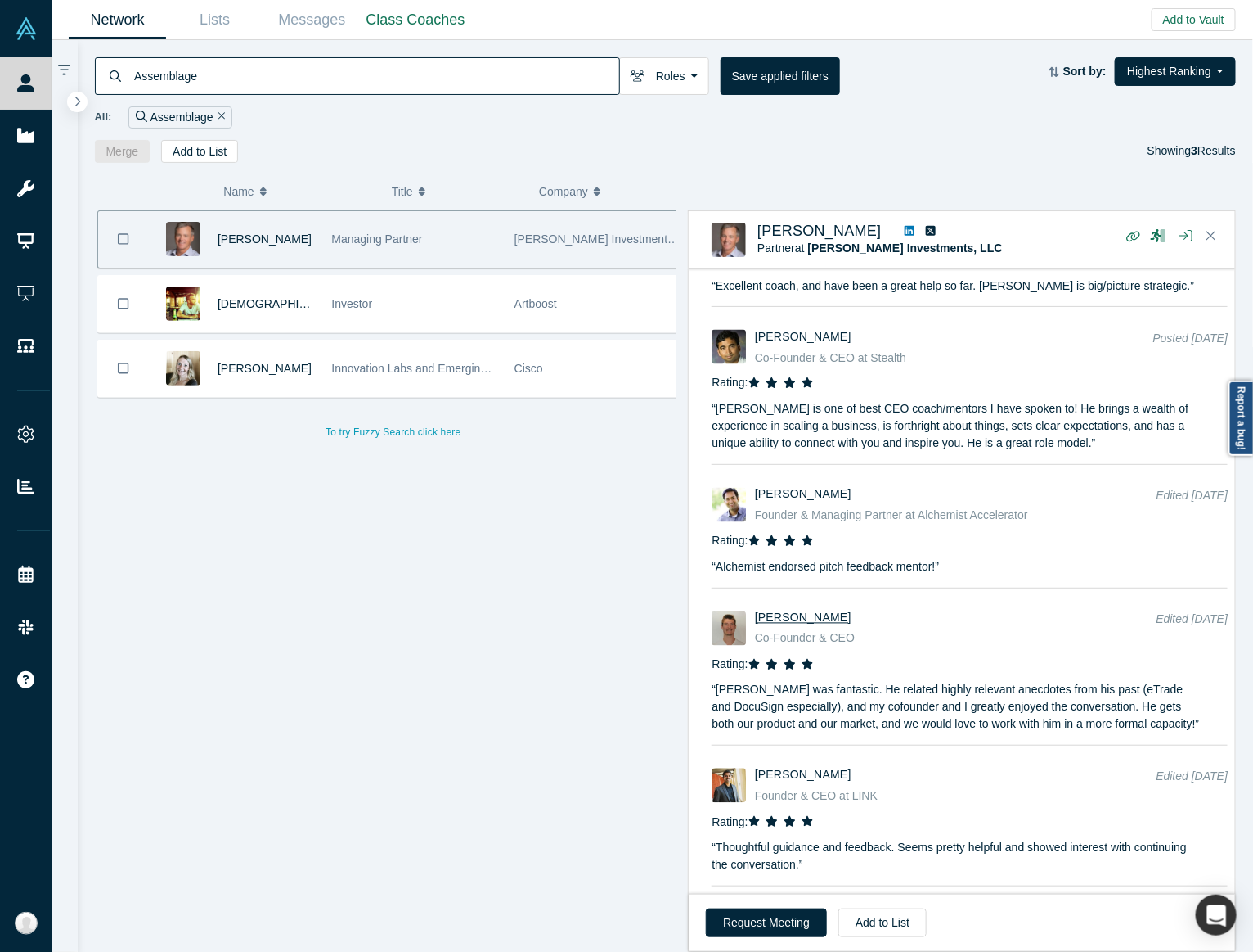
click at [807, 612] on span "Patrick Hillstrom" at bounding box center [803, 618] width 96 height 13
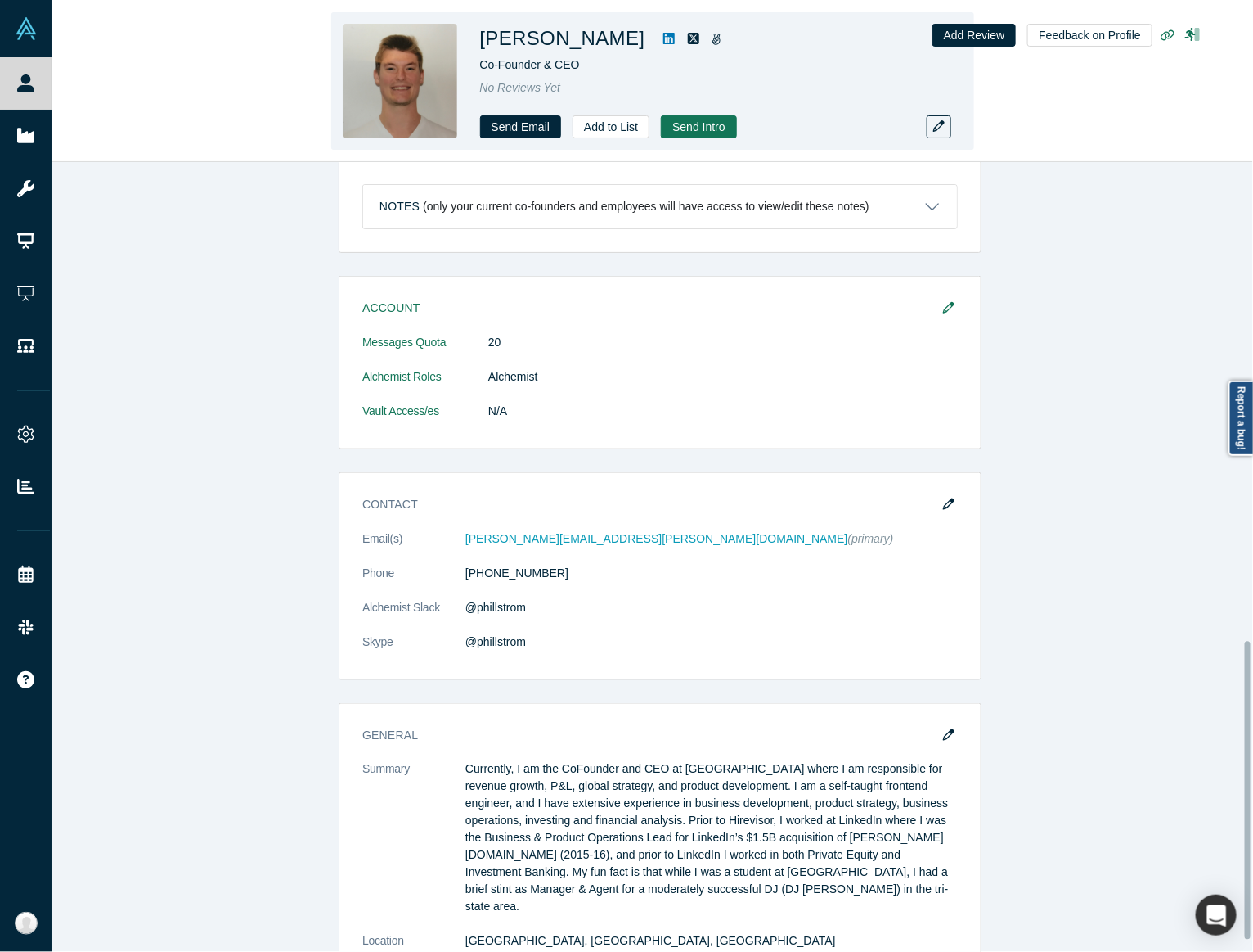
scroll to position [1267, 0]
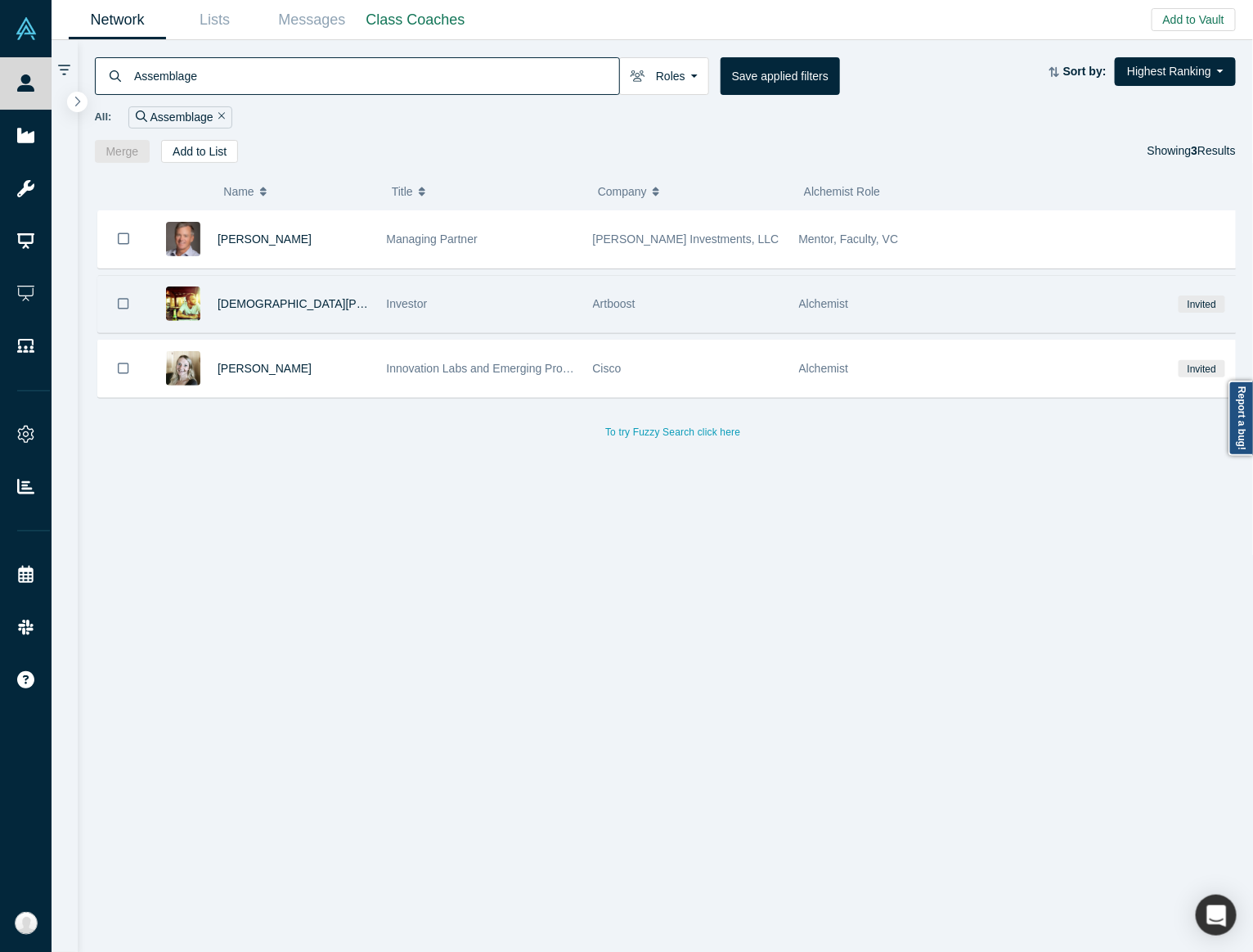
click at [667, 297] on div "Artboost" at bounding box center [688, 304] width 189 height 56
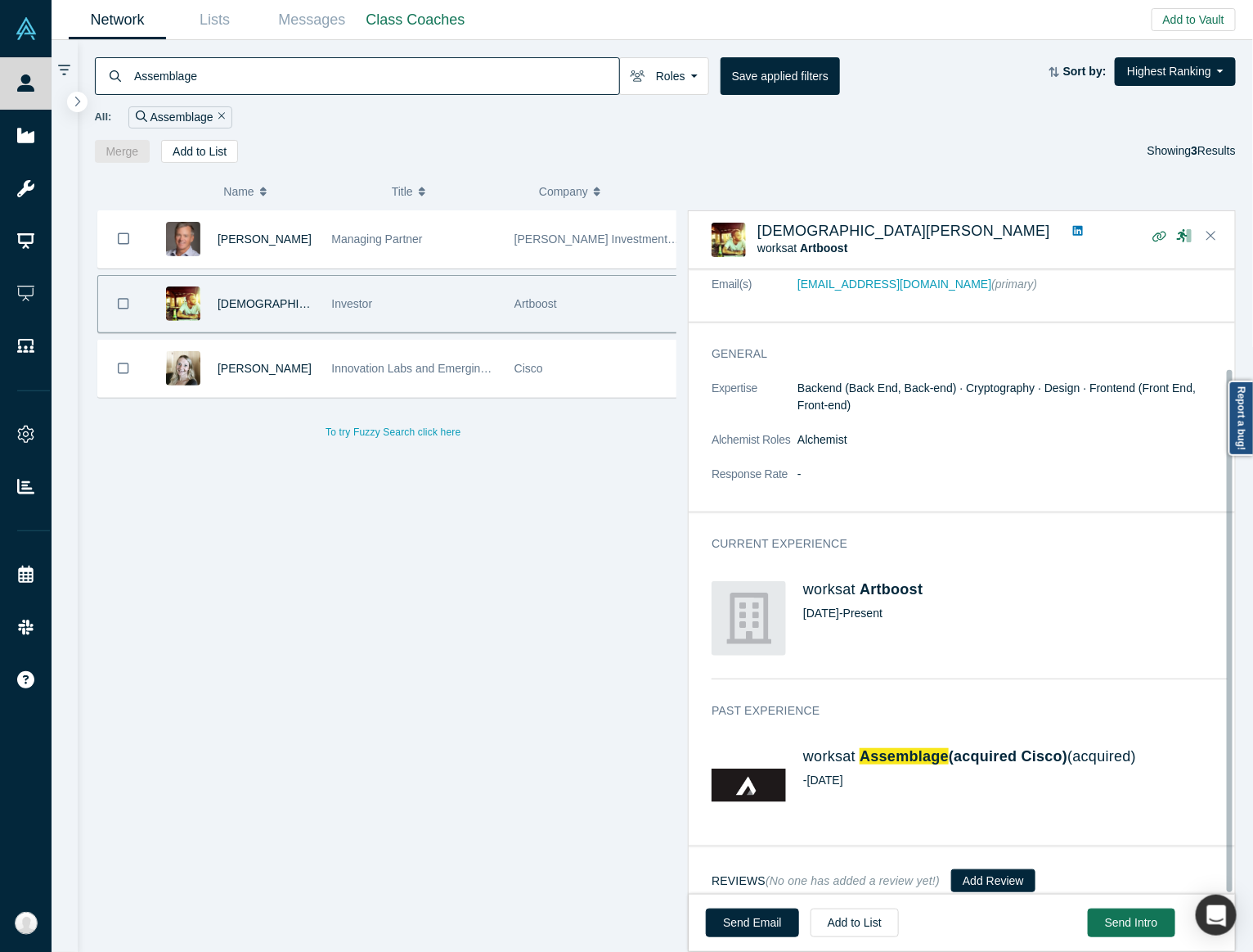
scroll to position [119, 0]
click at [957, 748] on span "(acquired Cisco)" at bounding box center [1008, 756] width 119 height 16
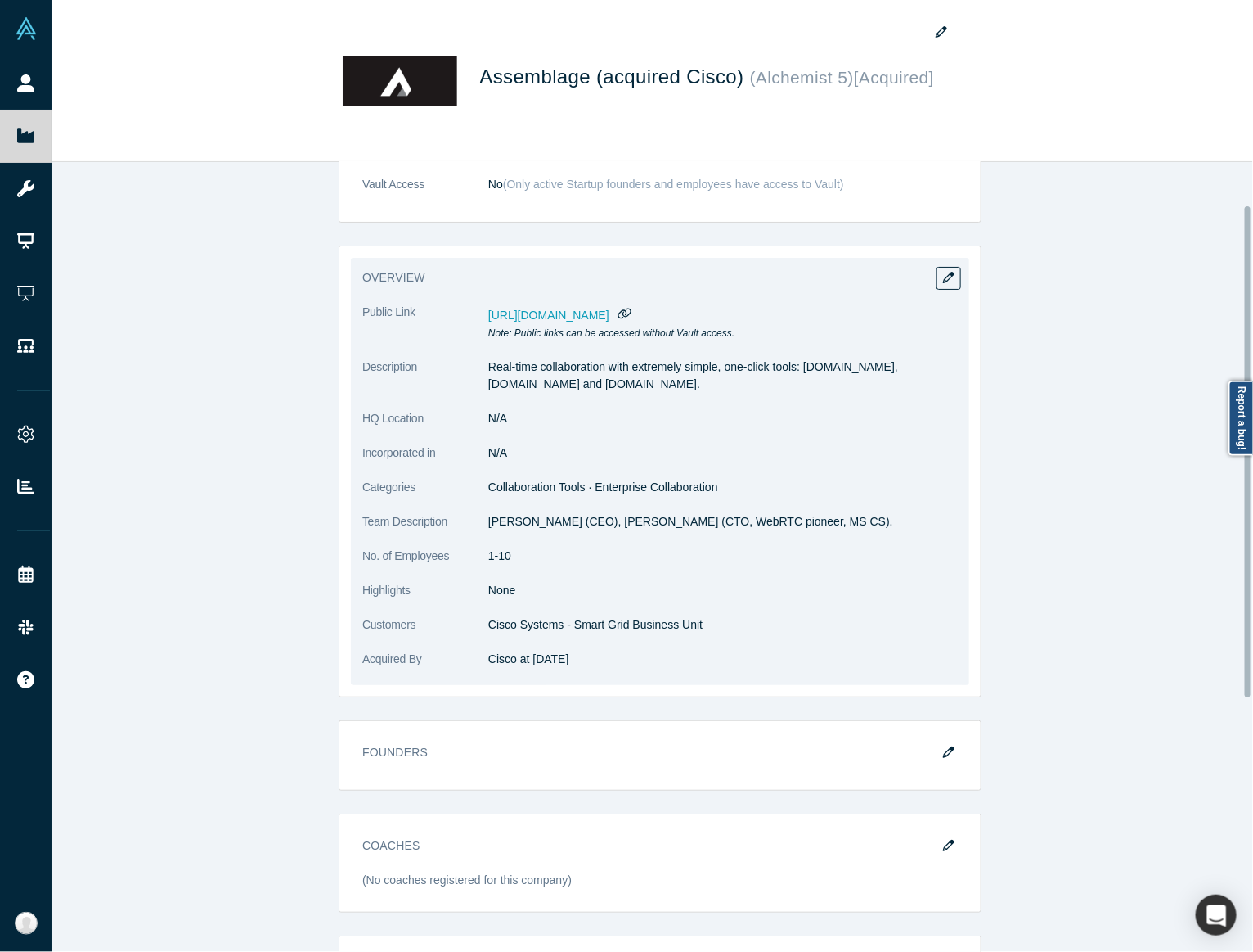
scroll to position [476, 0]
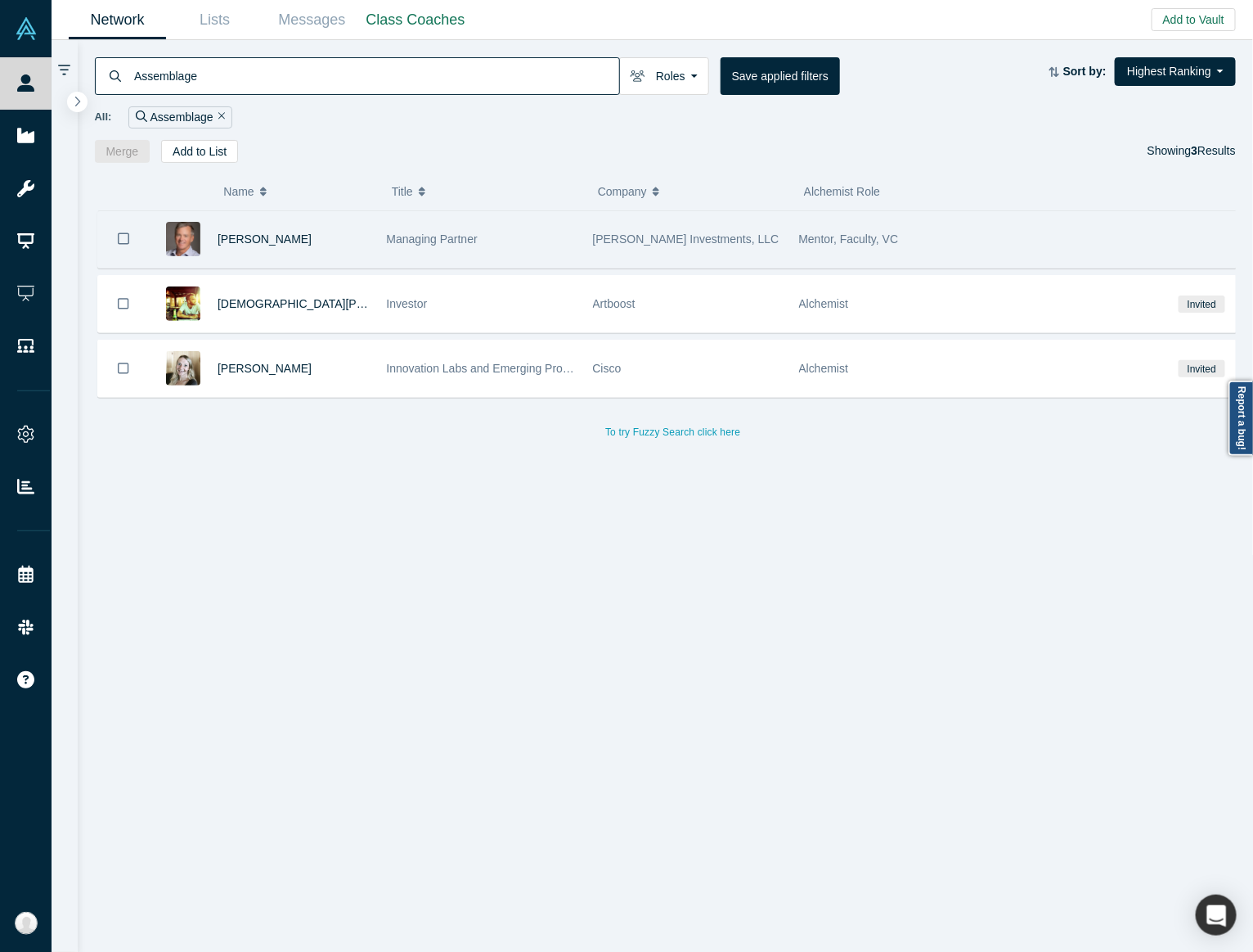
click at [475, 238] on span "Managing Partner" at bounding box center [433, 239] width 91 height 13
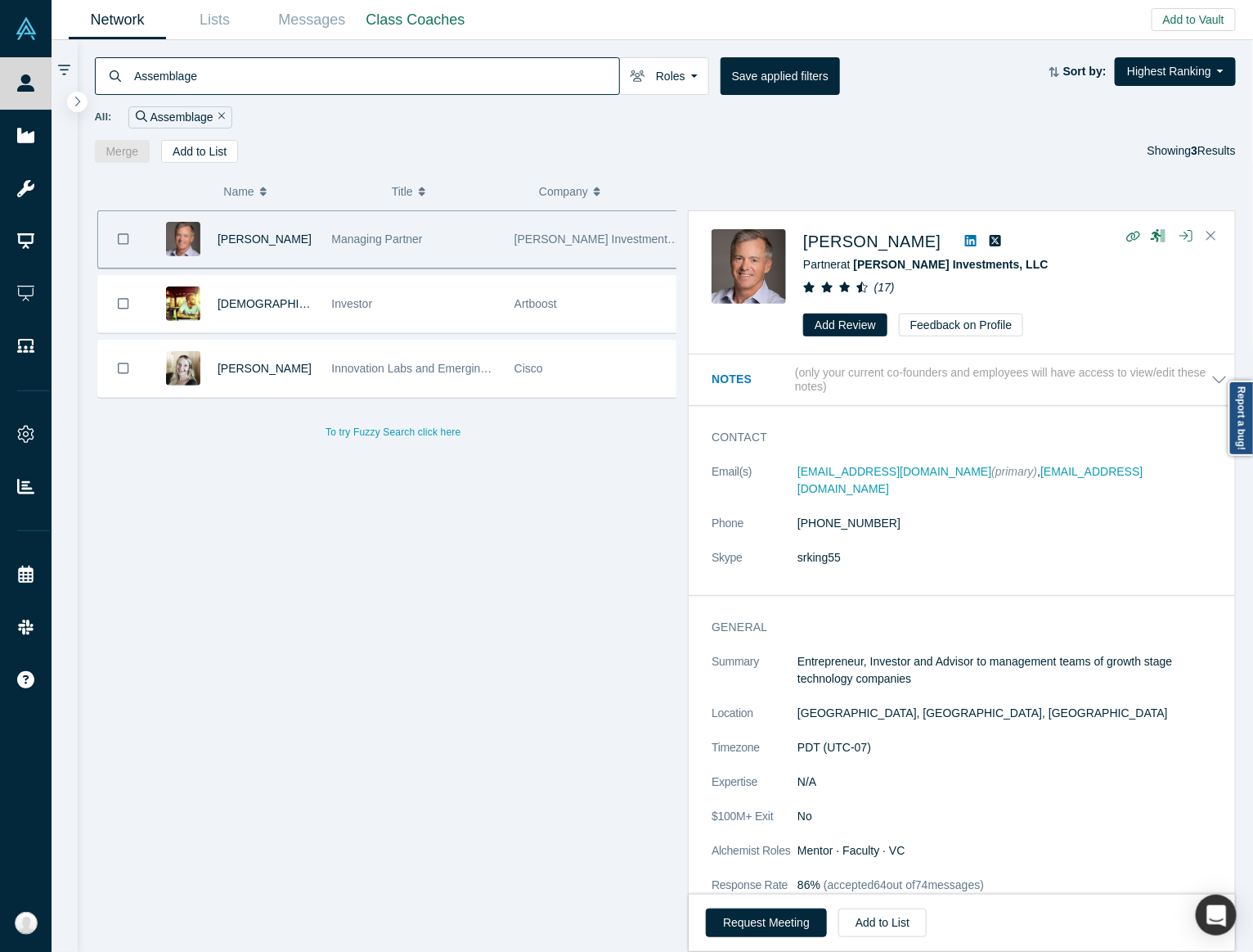
click at [988, 571] on div "Contact Email(s) sking@tullochinv.com (primary) , sking@msn.com Phone (925) 487…" at bounding box center [970, 506] width 563 height 178
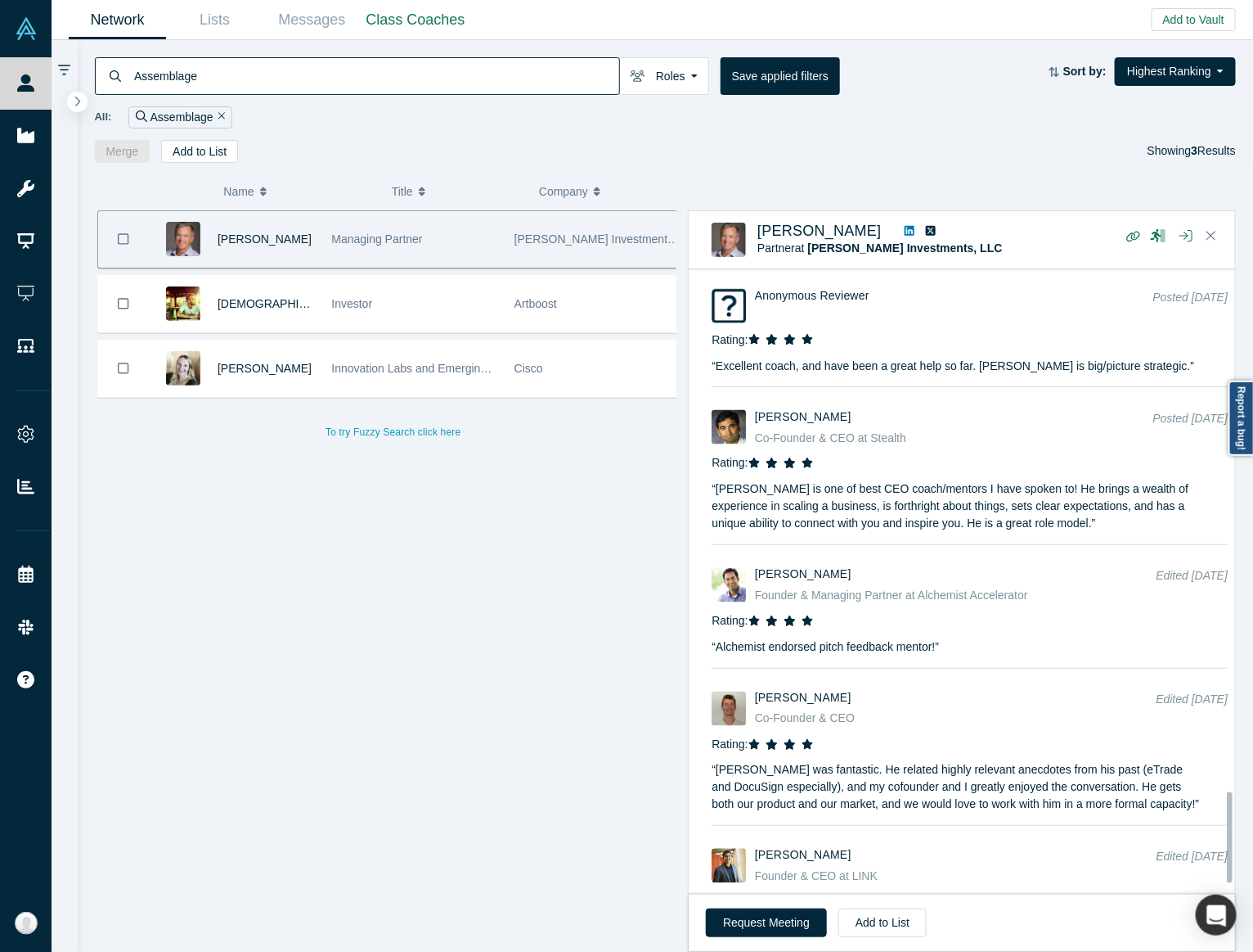
scroll to position [3663, 0]
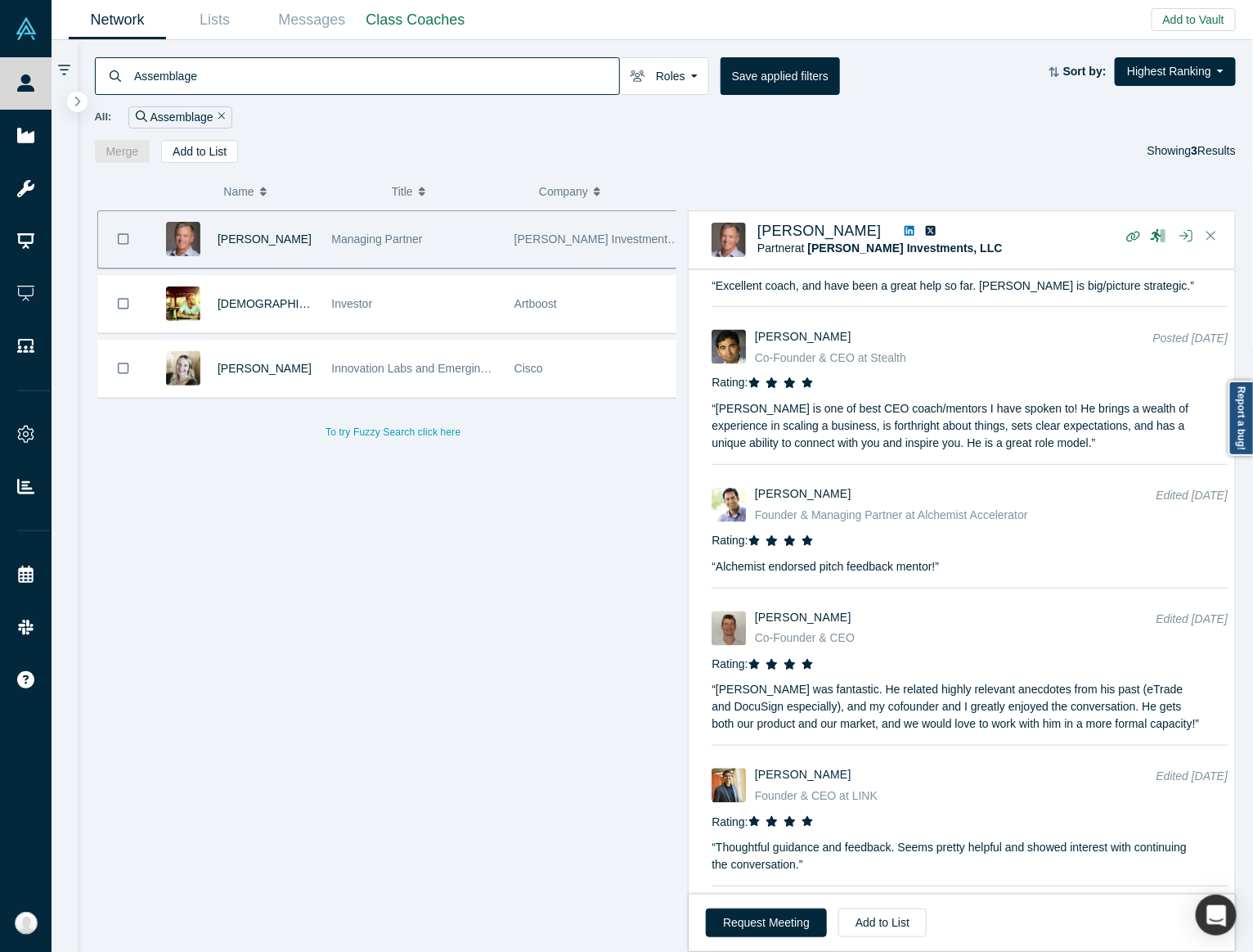
click at [507, 88] on input "Assemblage" at bounding box center [376, 75] width 487 height 38
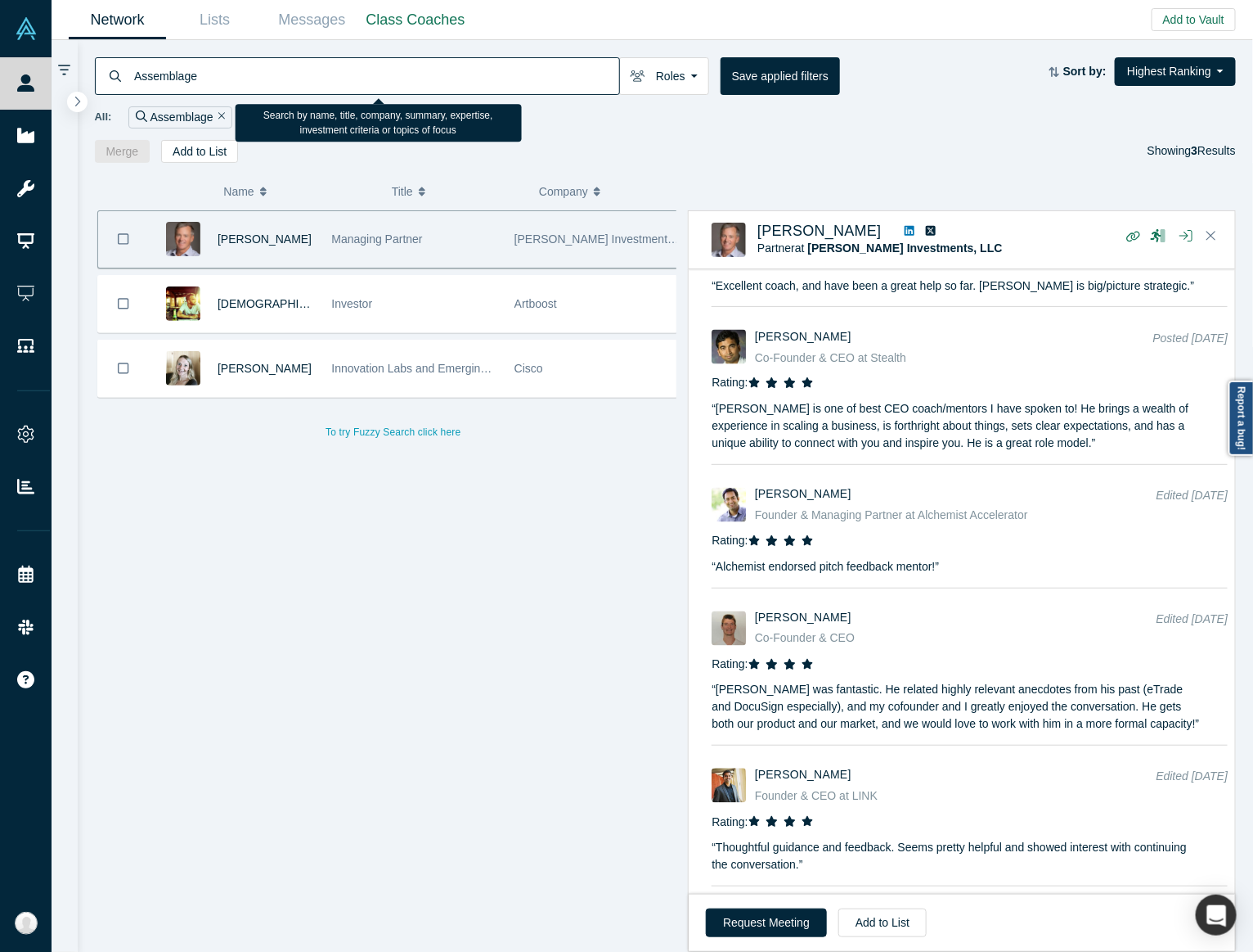
click at [507, 88] on input "Assemblage" at bounding box center [376, 75] width 487 height 38
paste input "Dominique Levin"
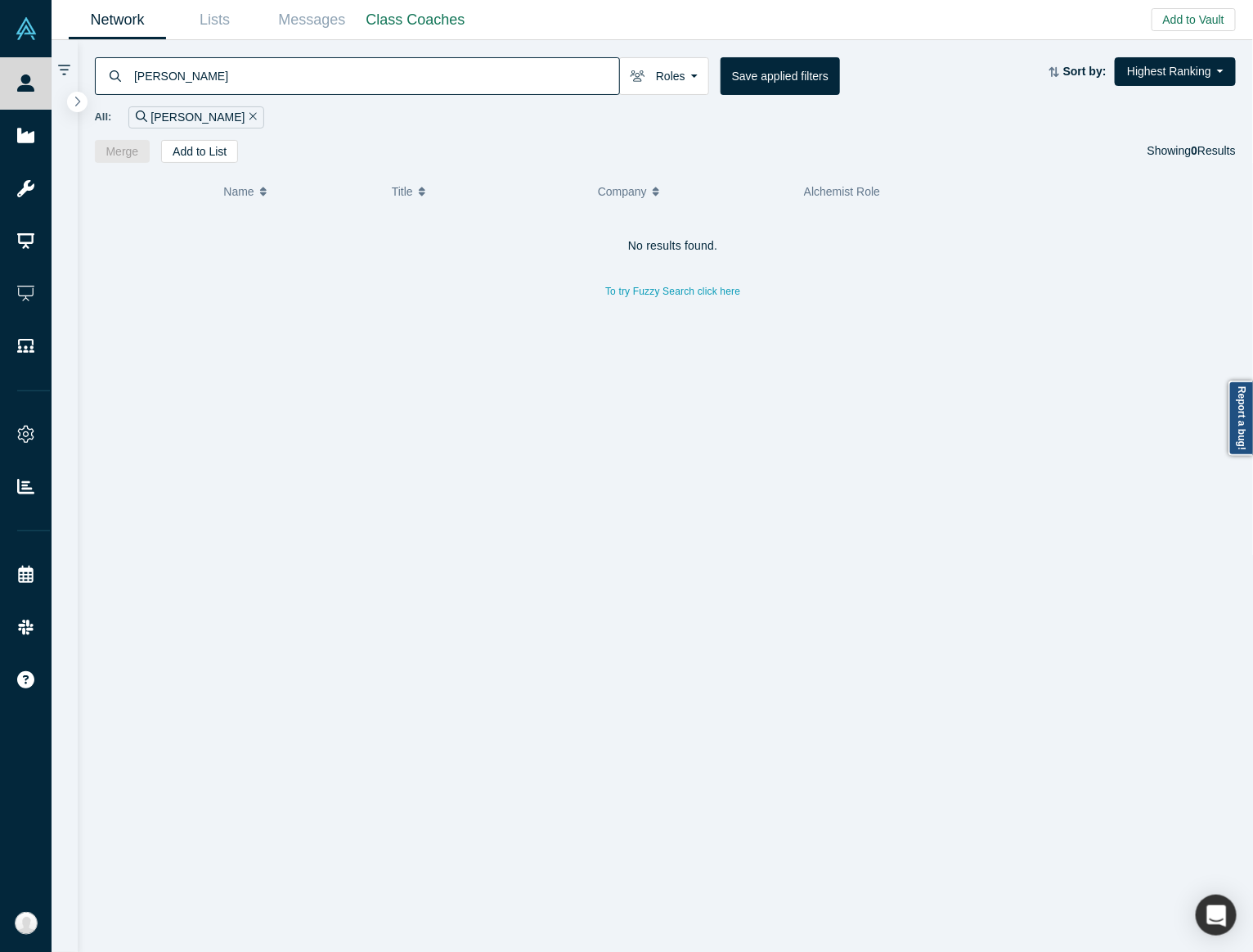
click at [214, 83] on input "Dominique Levin" at bounding box center [376, 75] width 487 height 38
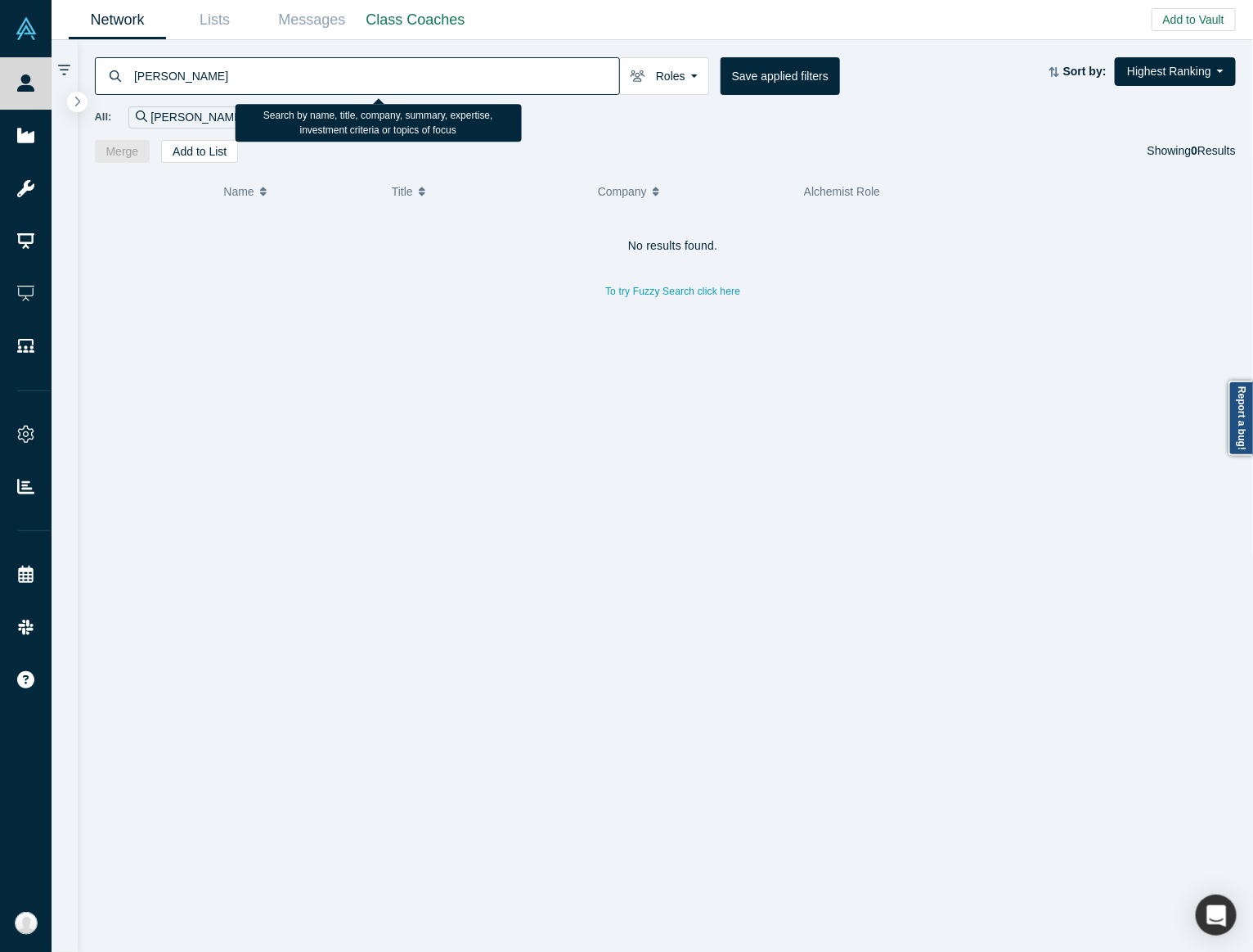
click at [214, 83] on input "Dominique Levin" at bounding box center [376, 75] width 487 height 38
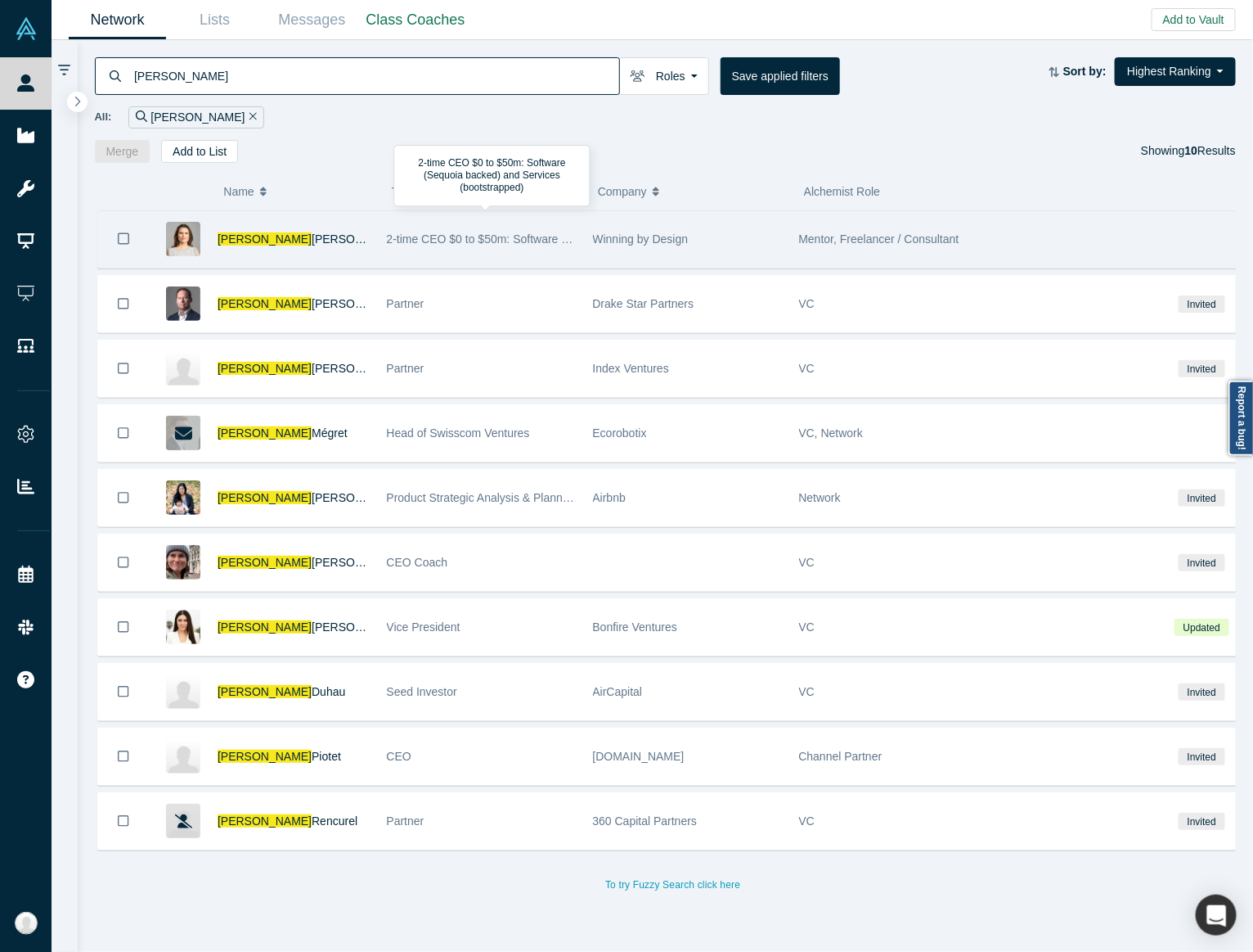
click at [473, 250] on div "2-time CEO $0 to $50m: Software (Sequoia backed) and Services (bootstrapped)" at bounding box center [482, 240] width 189 height 56
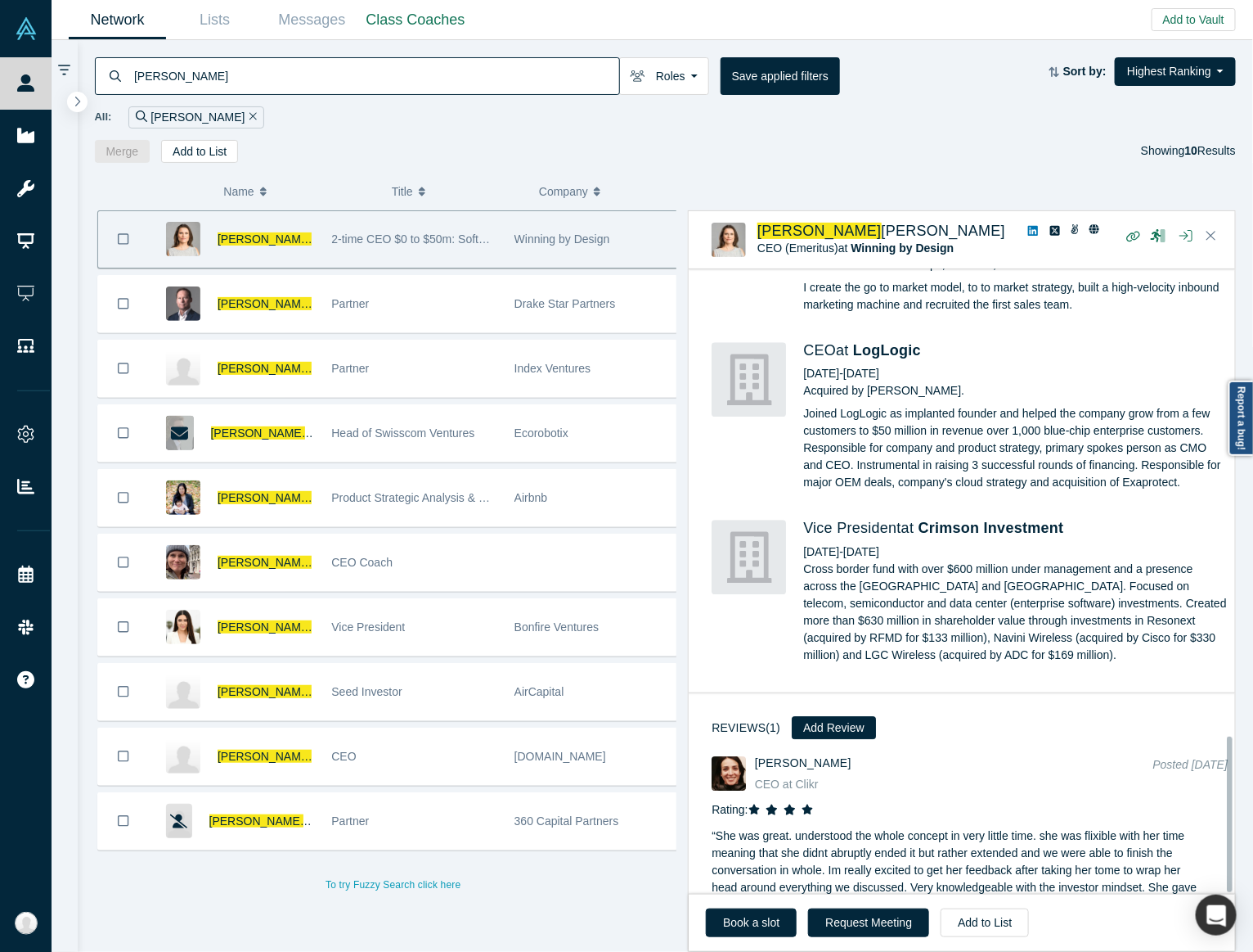
scroll to position [1883, 0]
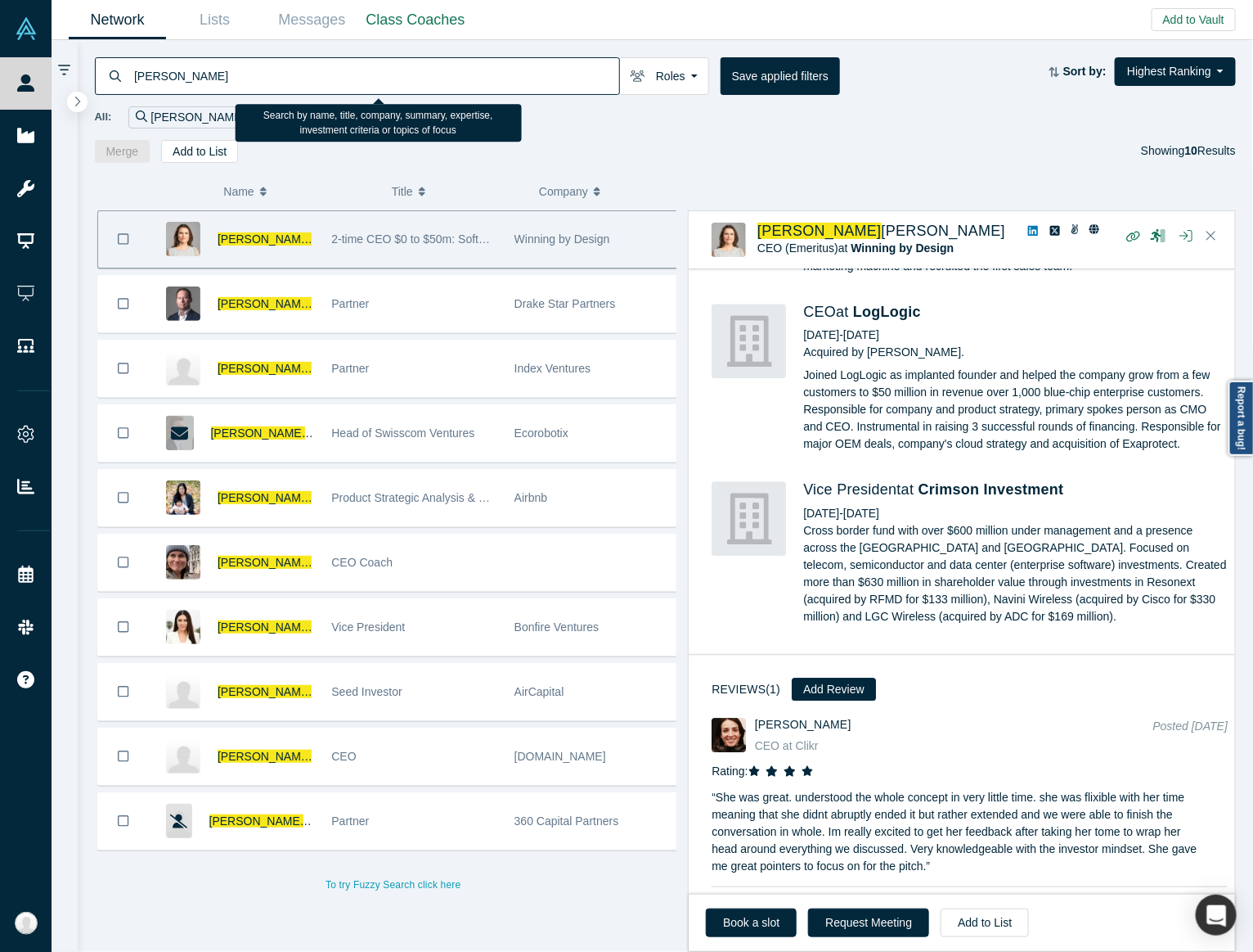
click at [325, 64] on input "Dominique" at bounding box center [376, 75] width 487 height 38
paste input "Evan Powell"
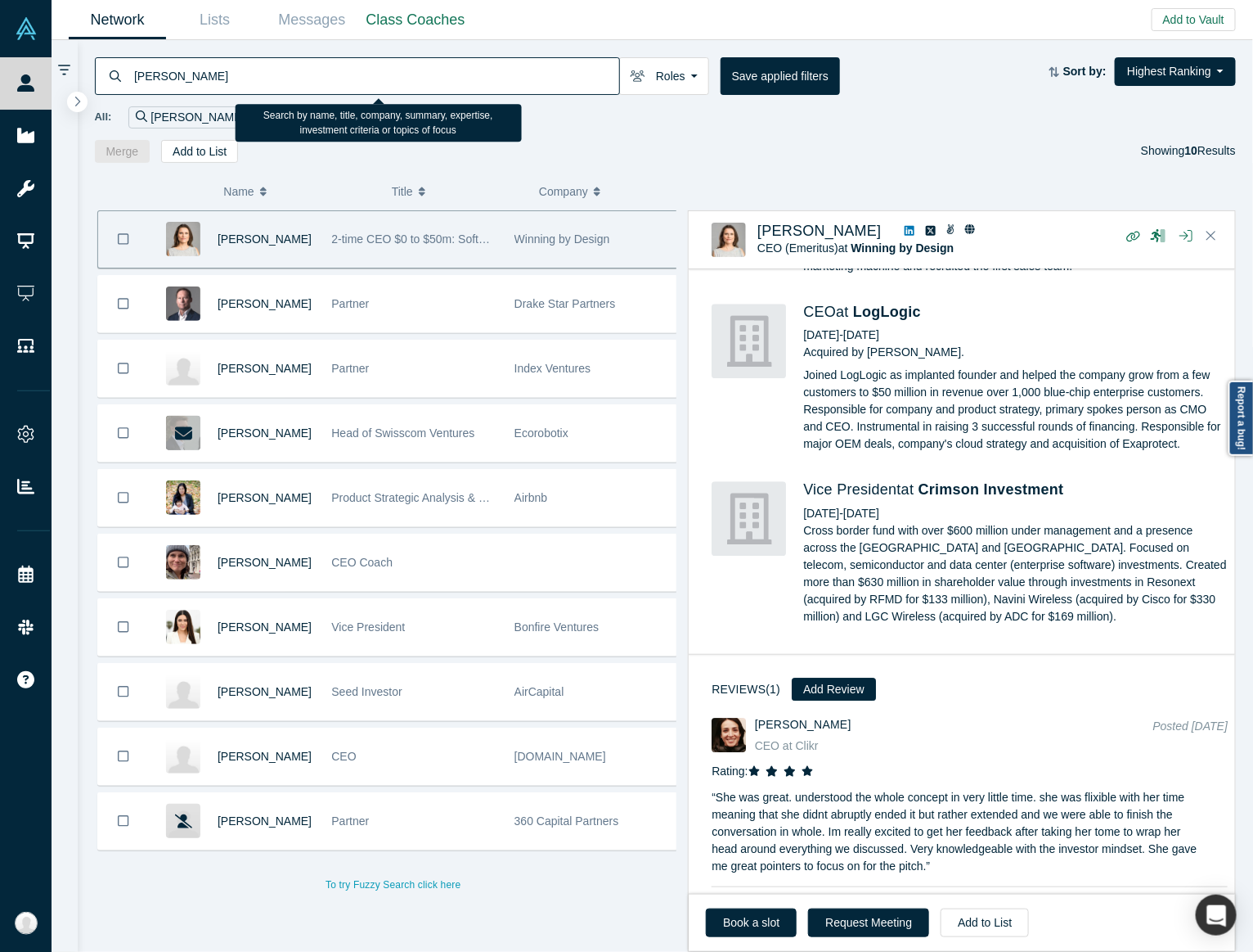
type input "Evan Powell"
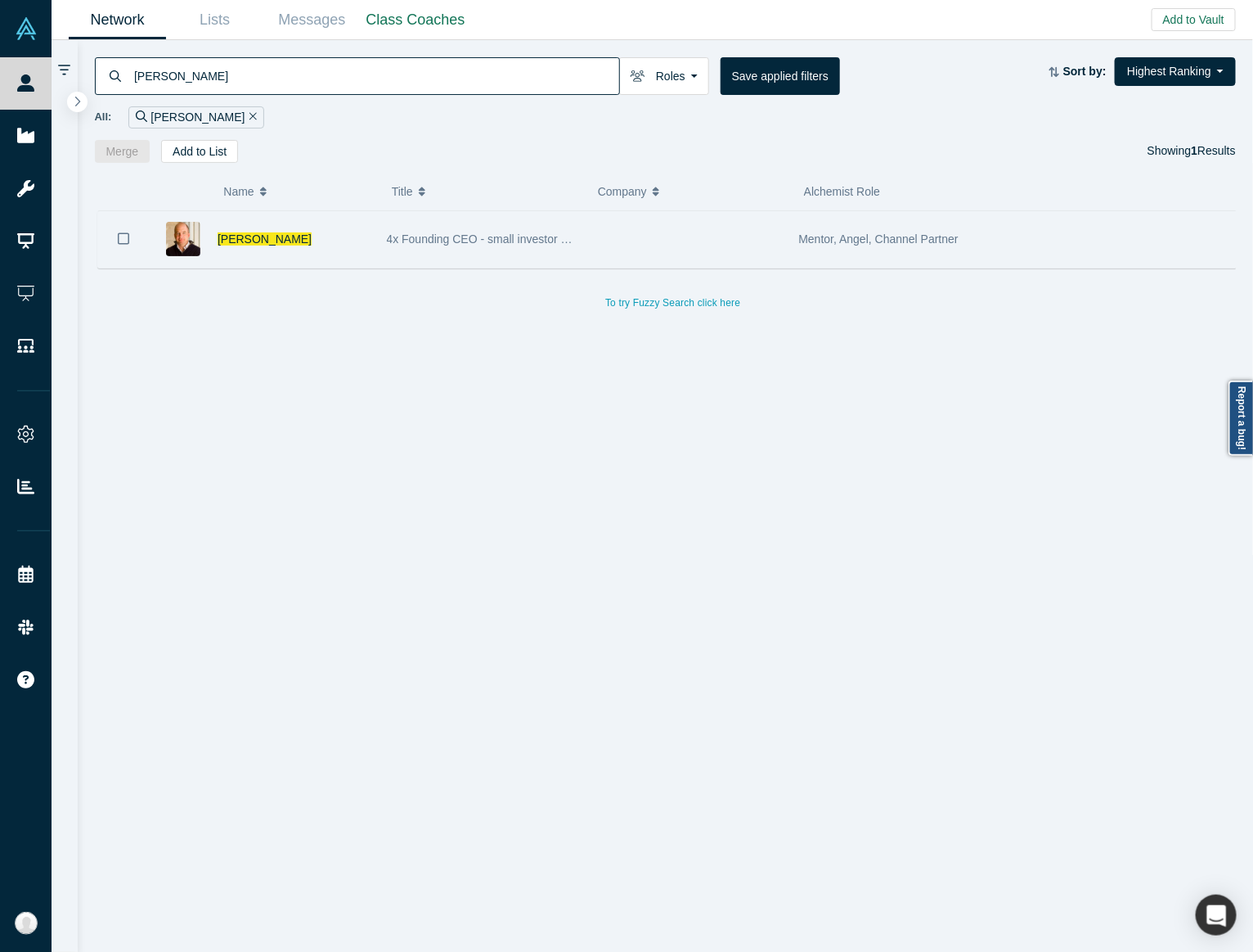
click at [701, 254] on div at bounding box center [687, 240] width 206 height 56
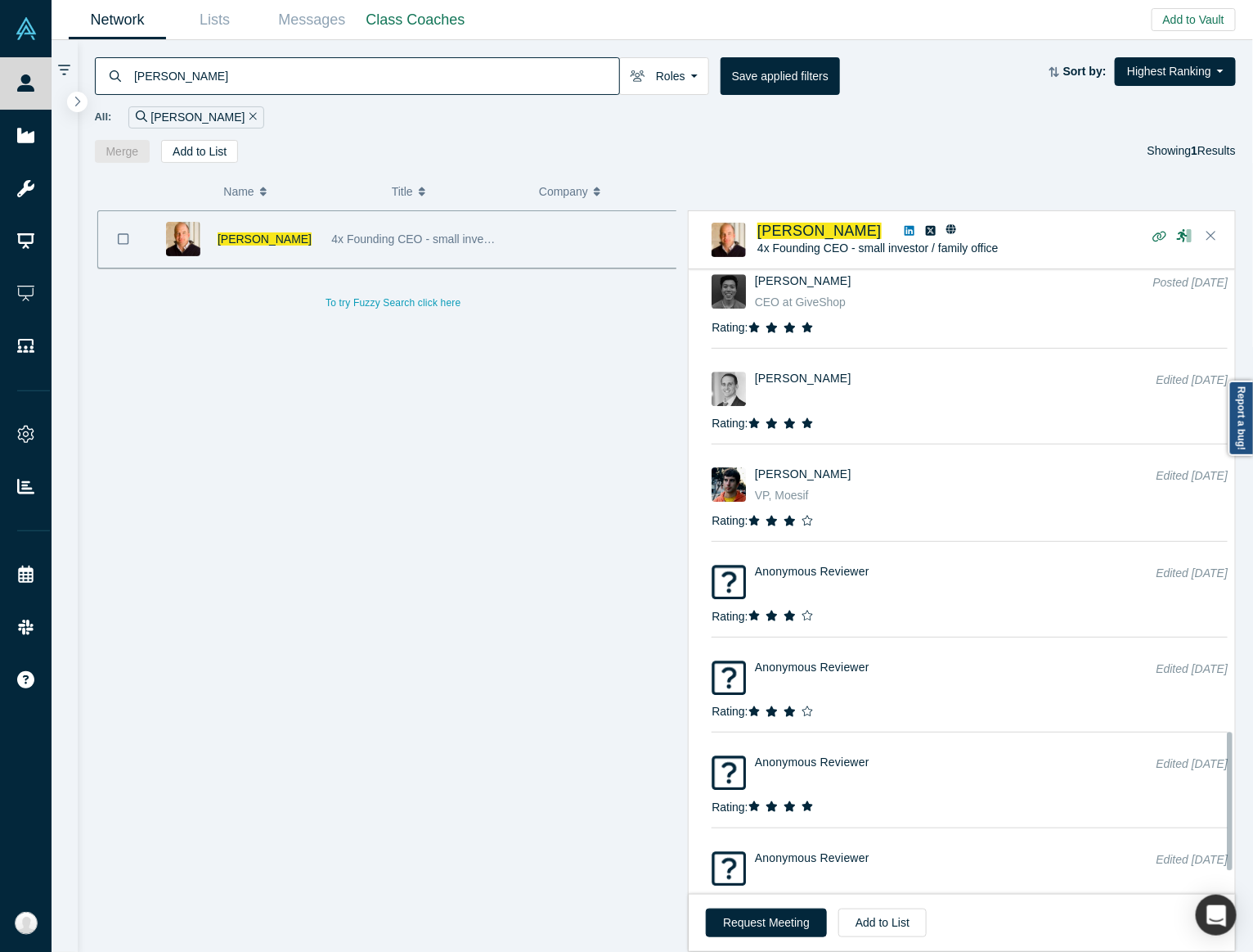
scroll to position [2179, 0]
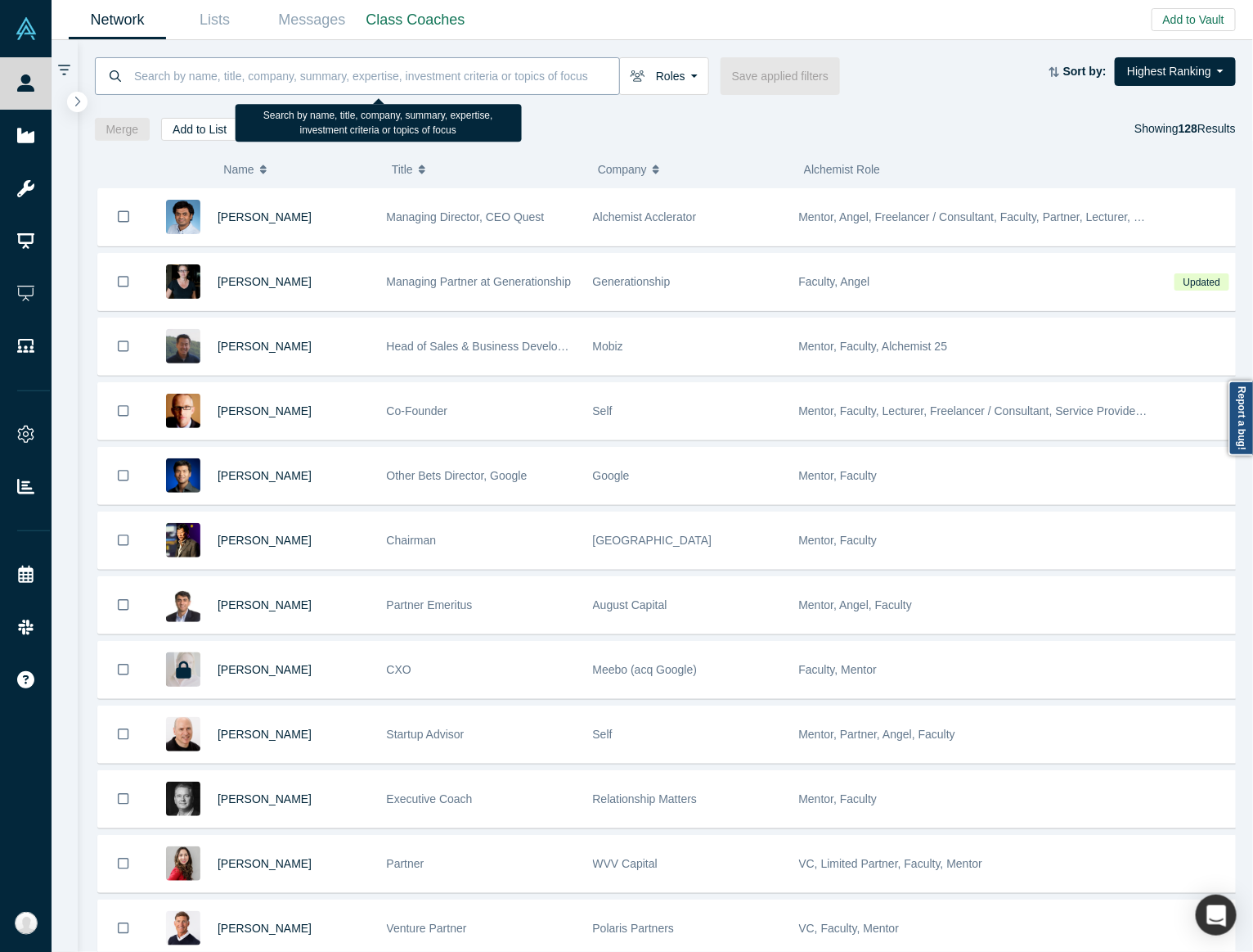
click at [554, 72] on input at bounding box center [376, 75] width 487 height 38
paste input "Evan Powell"
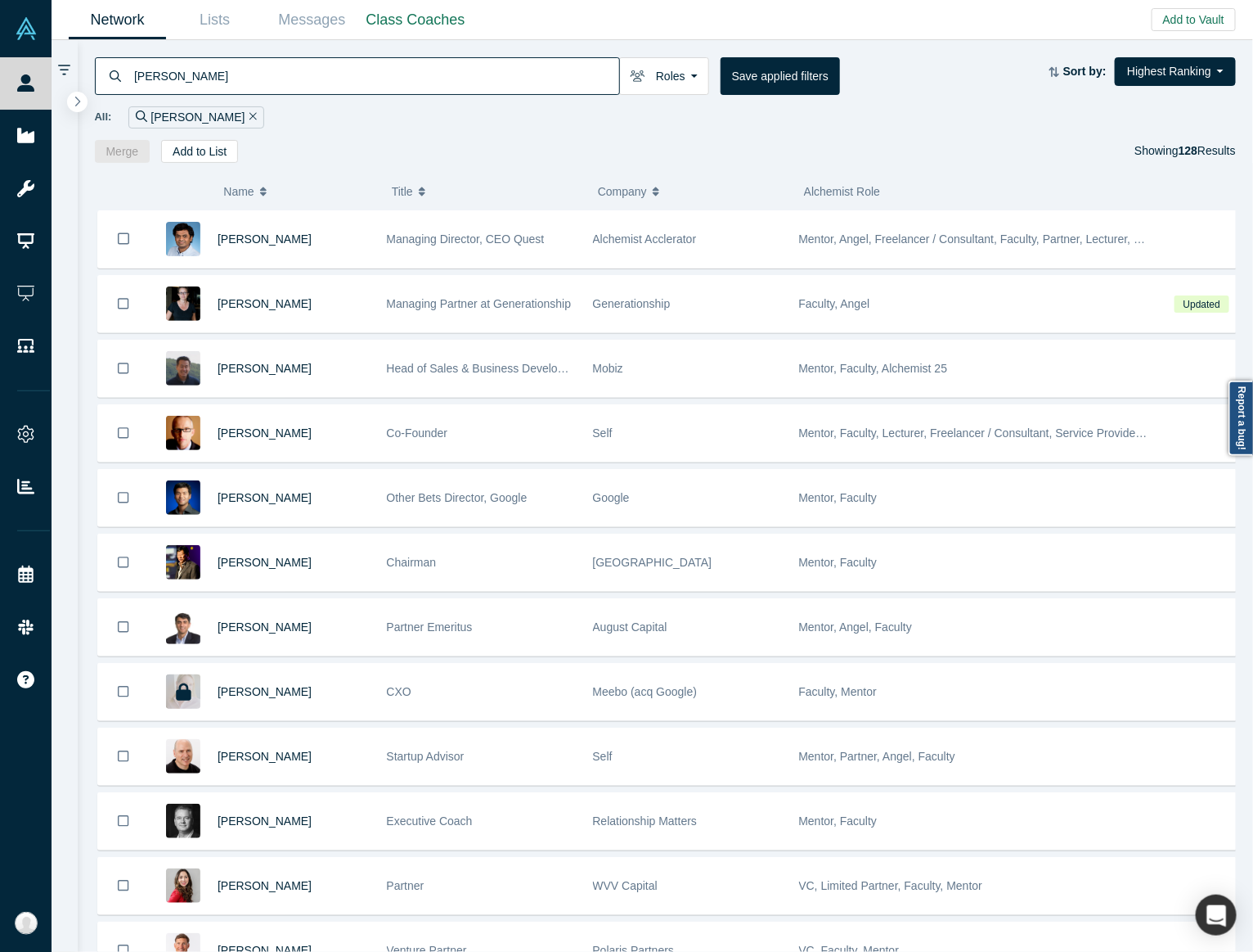
type input "Evan Powell"
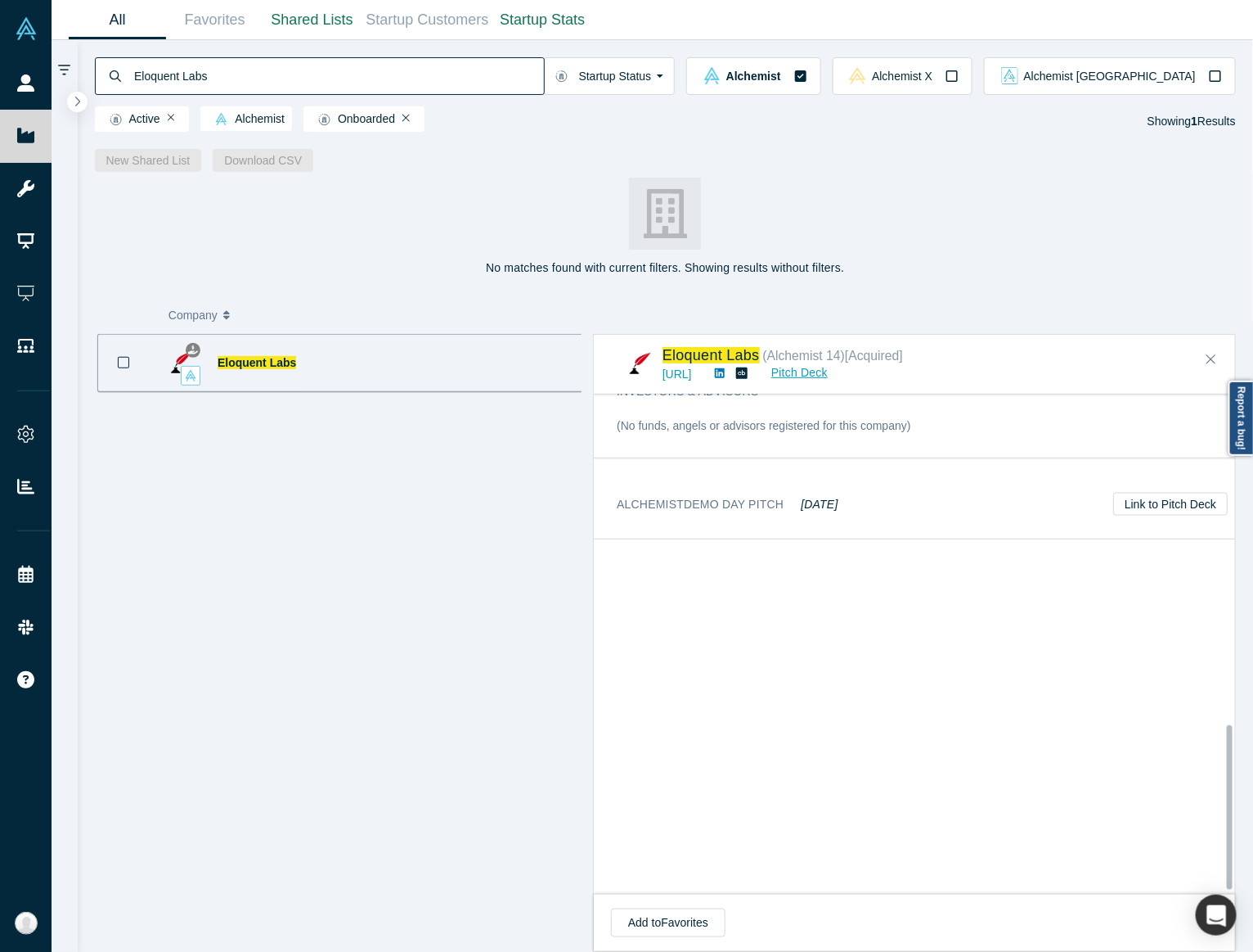
scroll to position [996, 0]
